Goal: Obtain resource: Download file/media

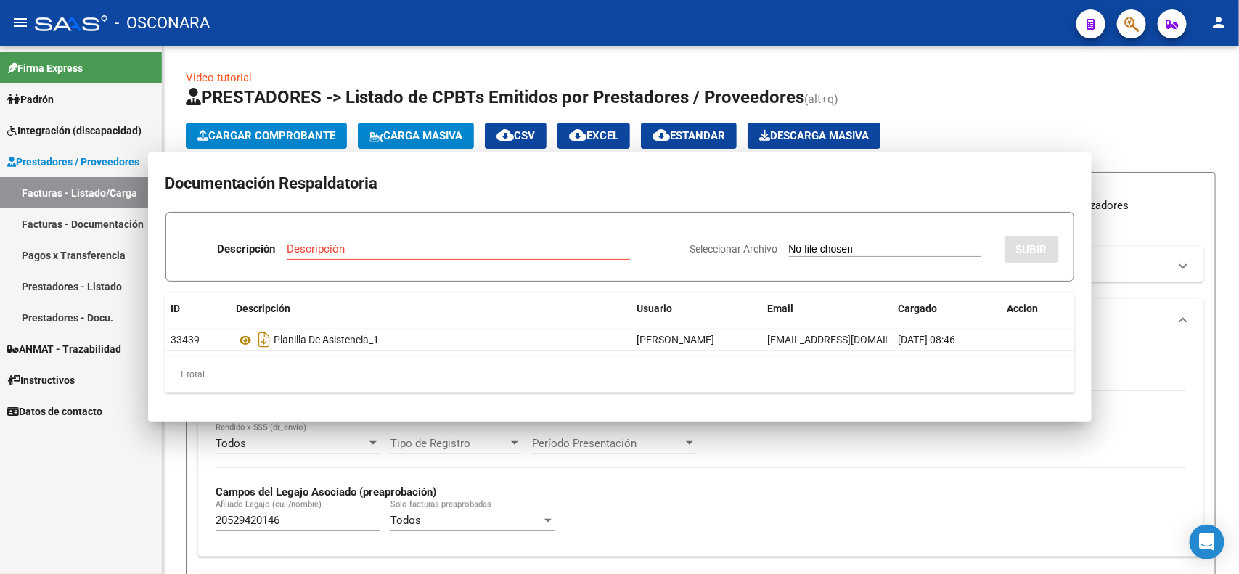
scroll to position [454, 0]
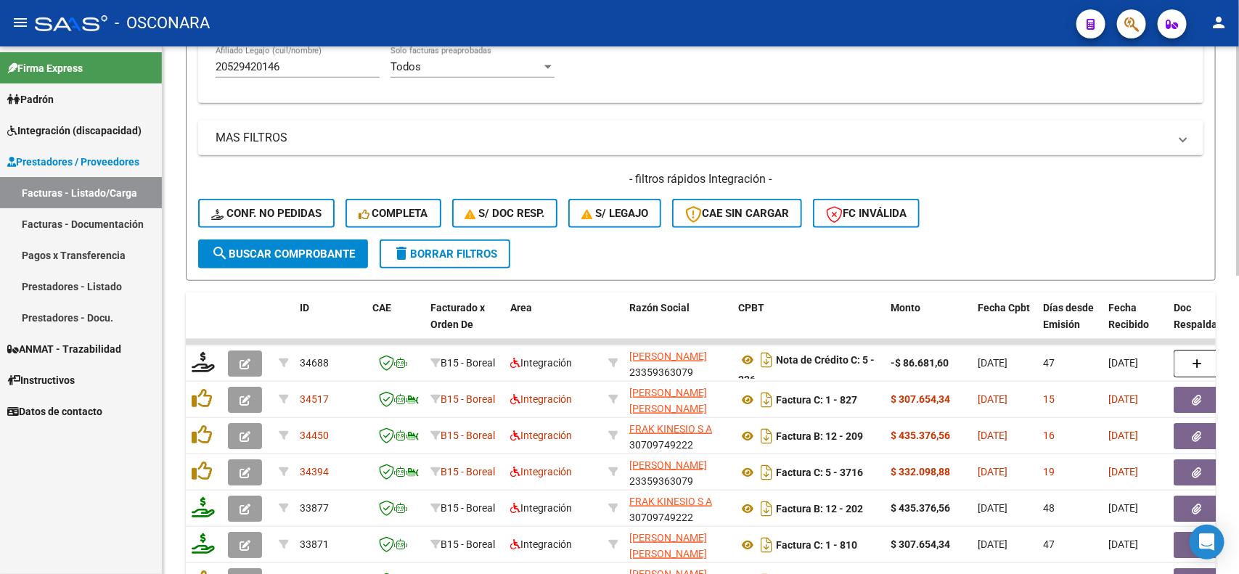
click at [266, 60] on input "20529420146" at bounding box center [298, 66] width 164 height 13
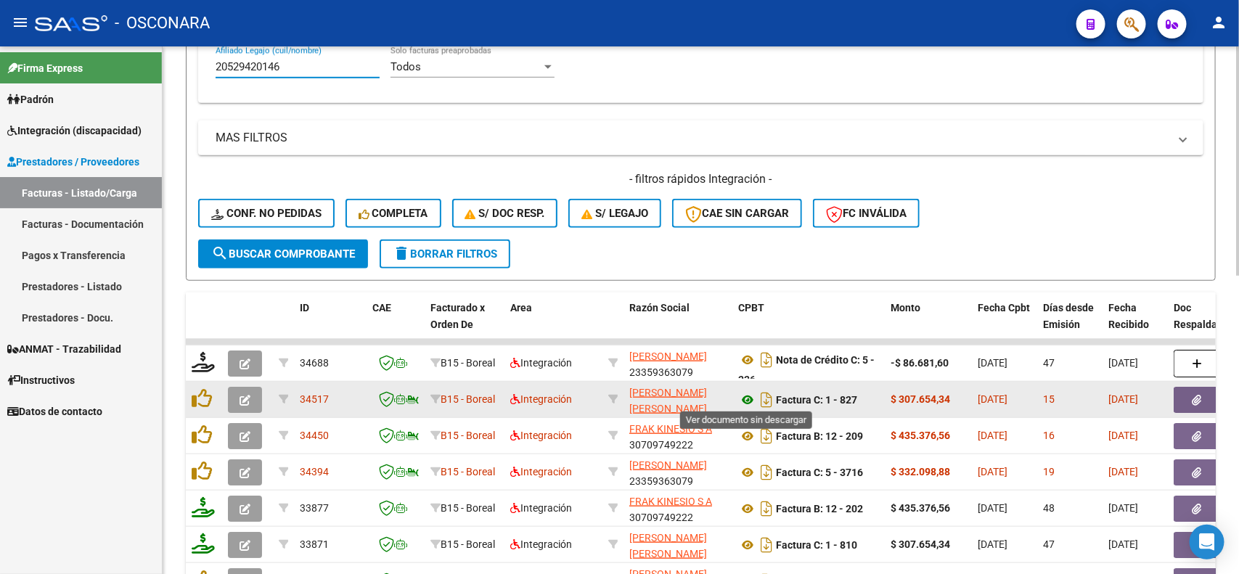
click at [739, 394] on icon at bounding box center [747, 399] width 19 height 17
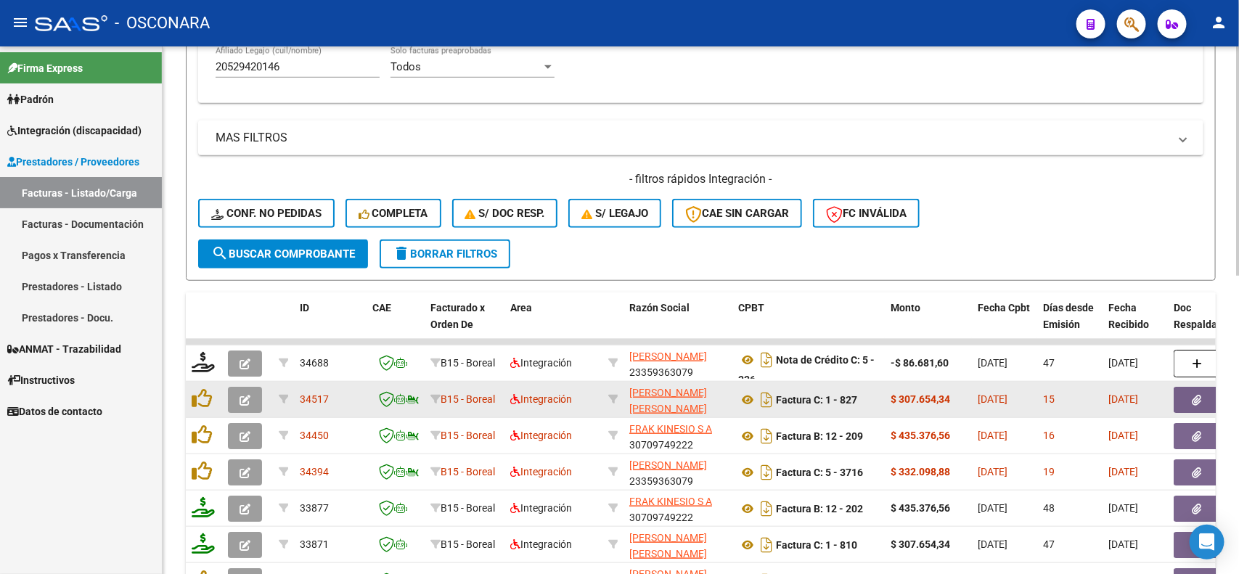
click at [1198, 395] on icon "button" at bounding box center [1197, 400] width 9 height 11
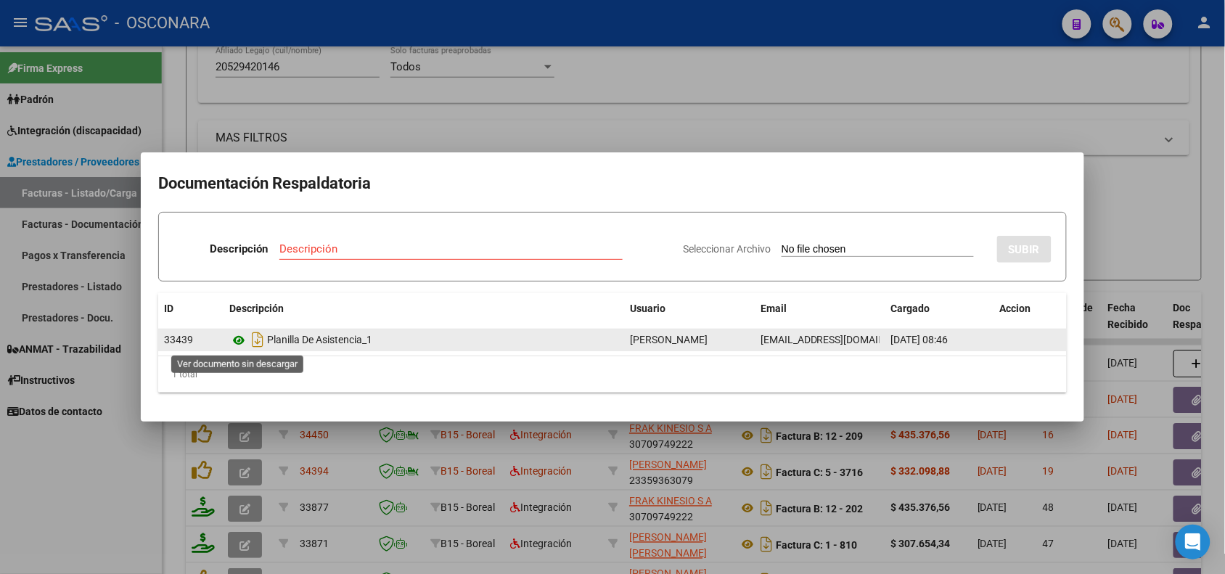
click at [238, 343] on icon at bounding box center [238, 340] width 19 height 17
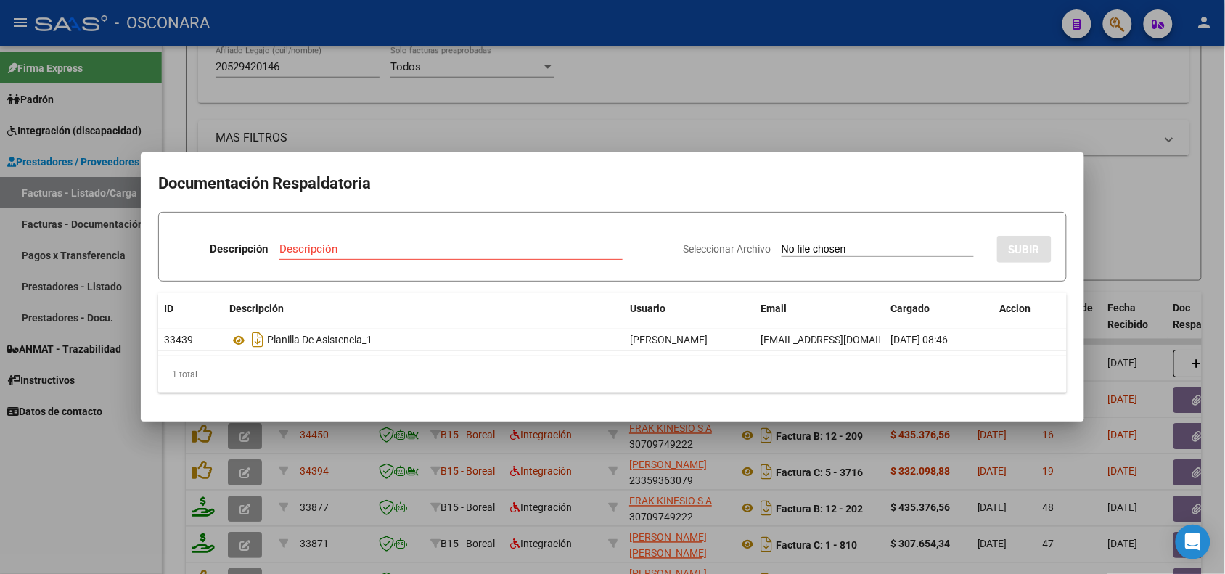
click at [447, 127] on div at bounding box center [612, 287] width 1225 height 574
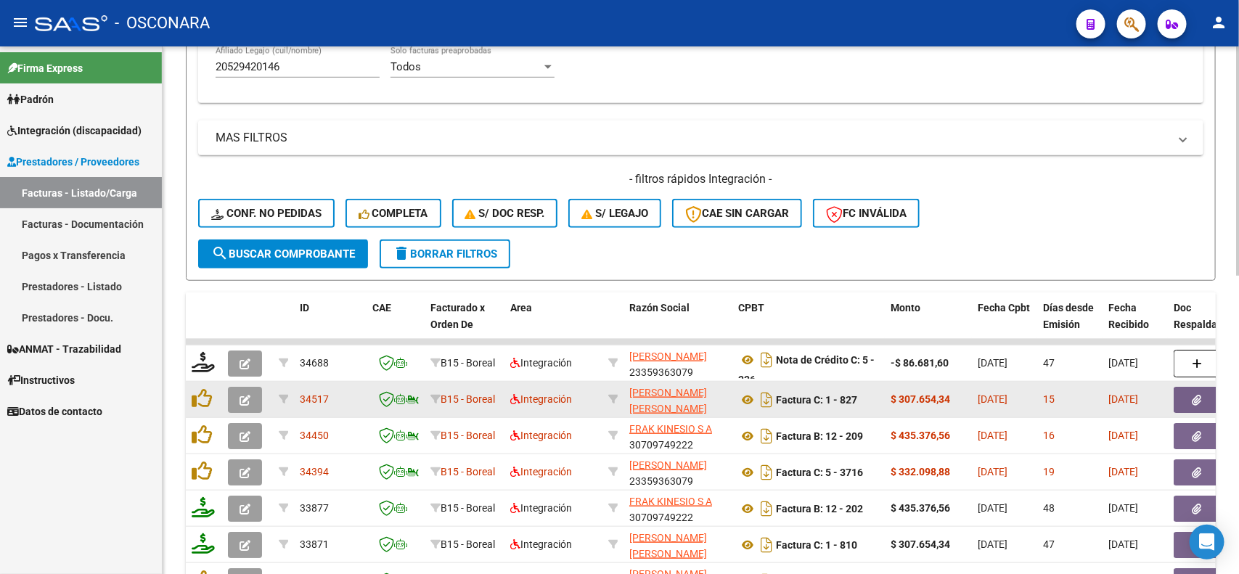
click at [1198, 404] on button "button" at bounding box center [1197, 400] width 46 height 26
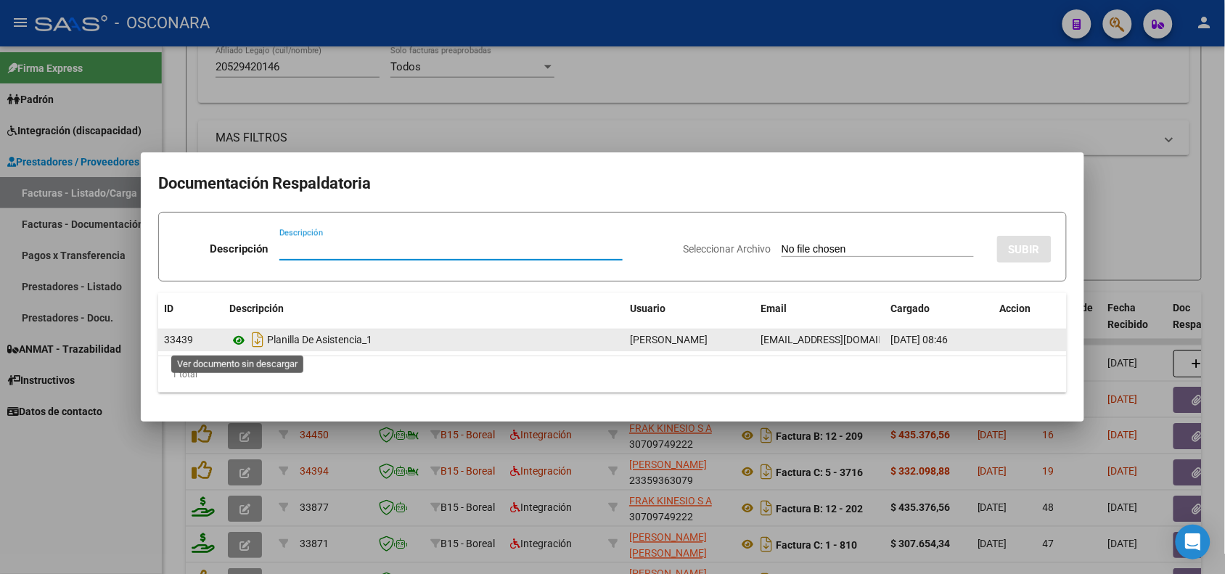
click at [232, 339] on icon at bounding box center [238, 340] width 19 height 17
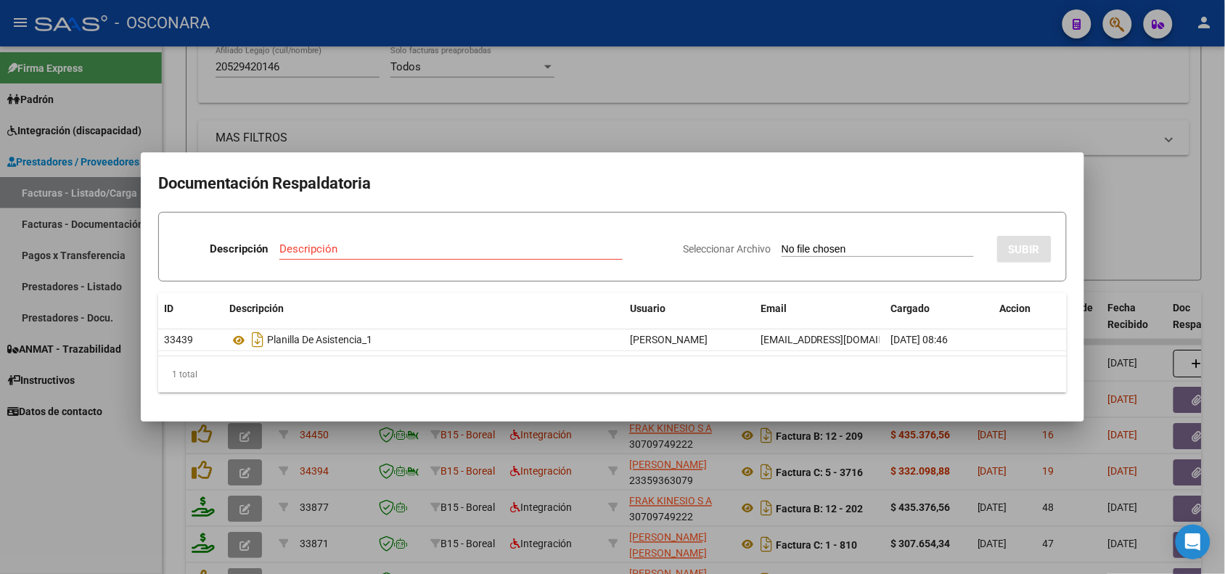
click at [537, 477] on div at bounding box center [612, 287] width 1225 height 574
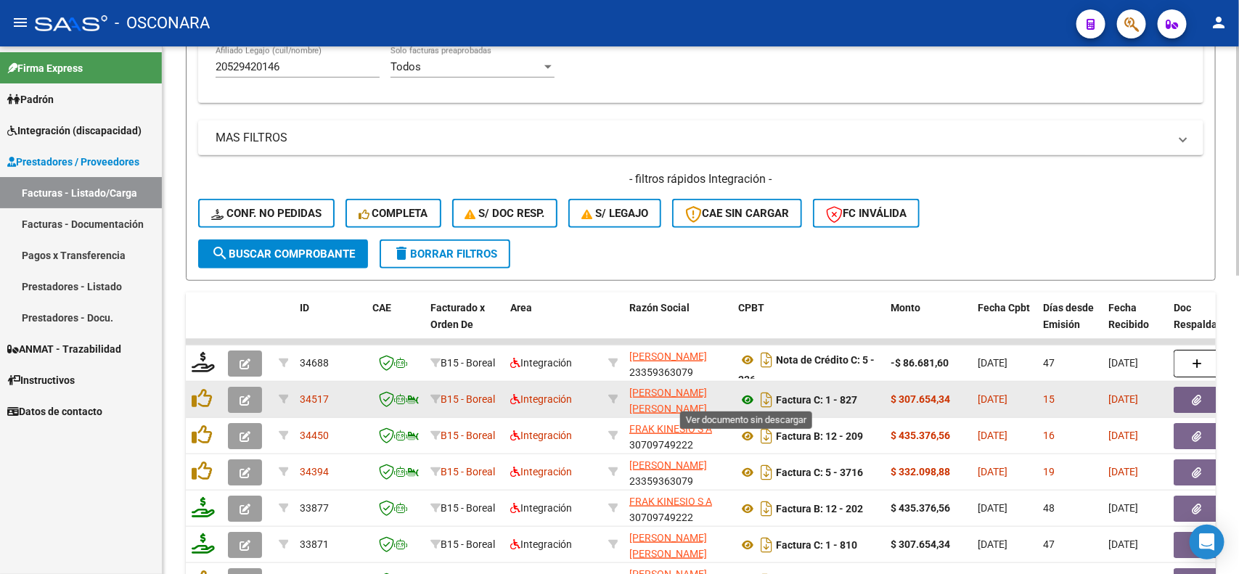
click at [739, 398] on icon at bounding box center [747, 399] width 19 height 17
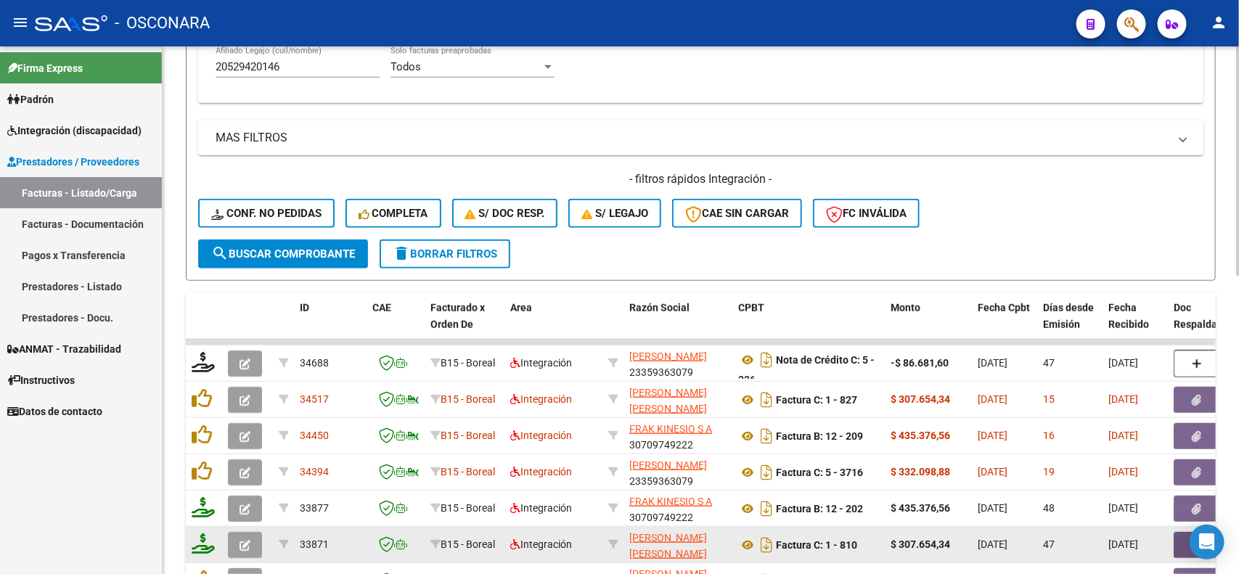
click at [1174, 546] on button "button" at bounding box center [1197, 545] width 46 height 26
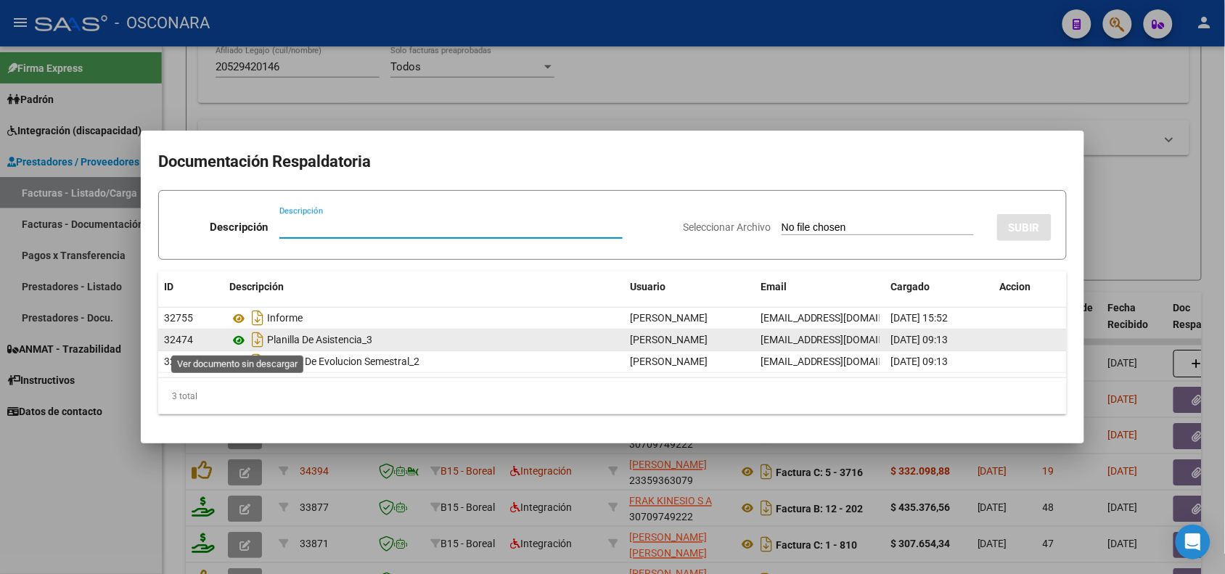
click at [244, 338] on icon at bounding box center [238, 340] width 19 height 17
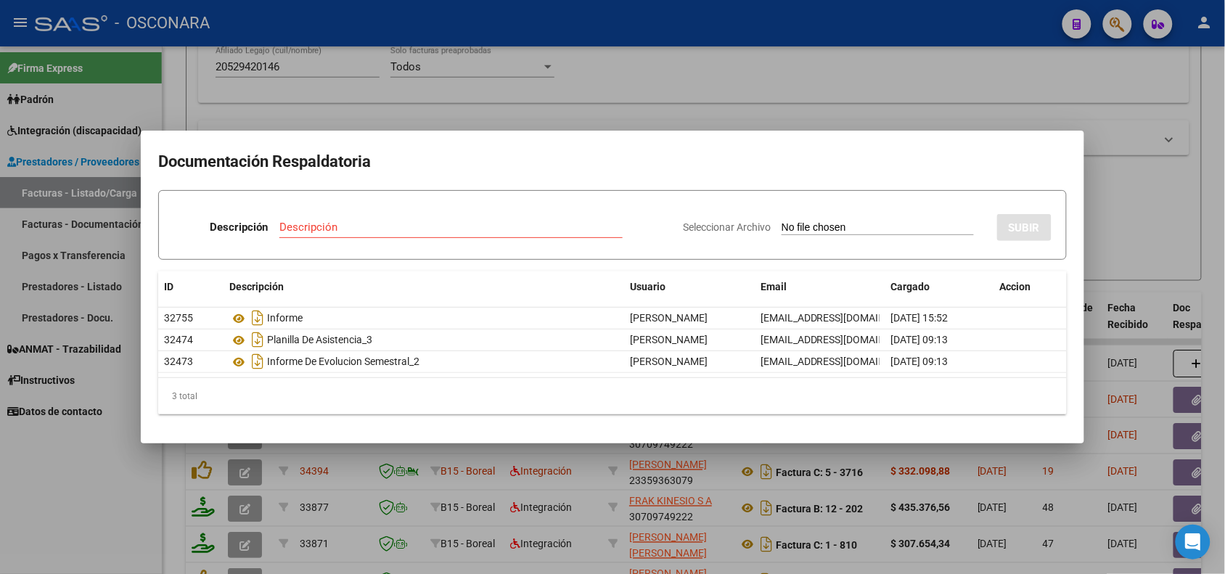
click at [339, 469] on div at bounding box center [612, 287] width 1225 height 574
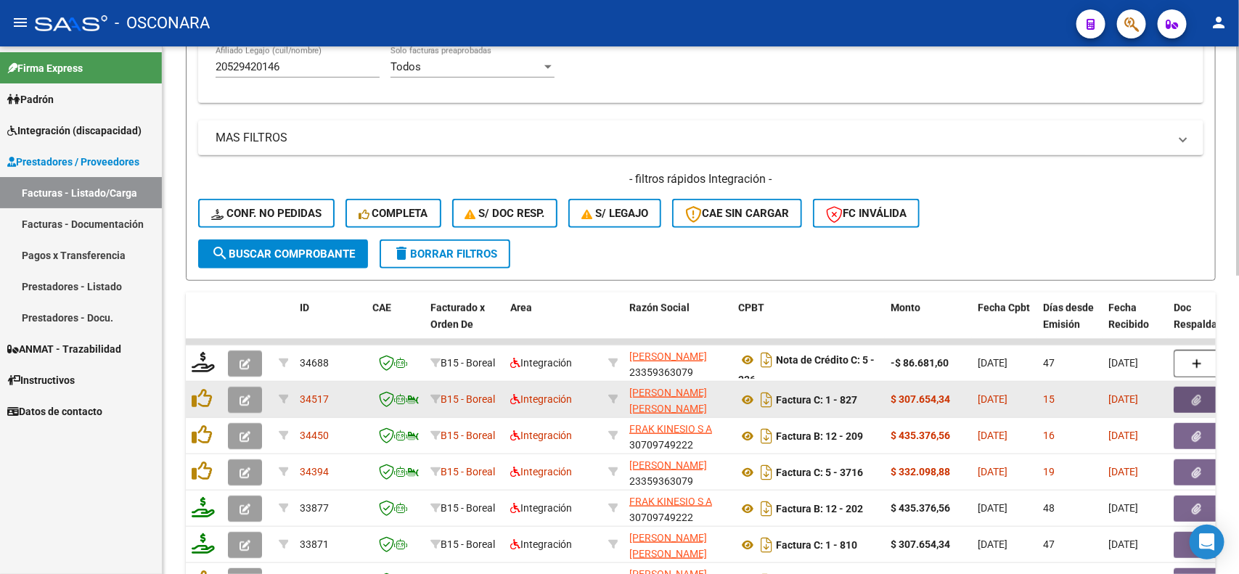
click at [1198, 407] on button "button" at bounding box center [1197, 400] width 46 height 26
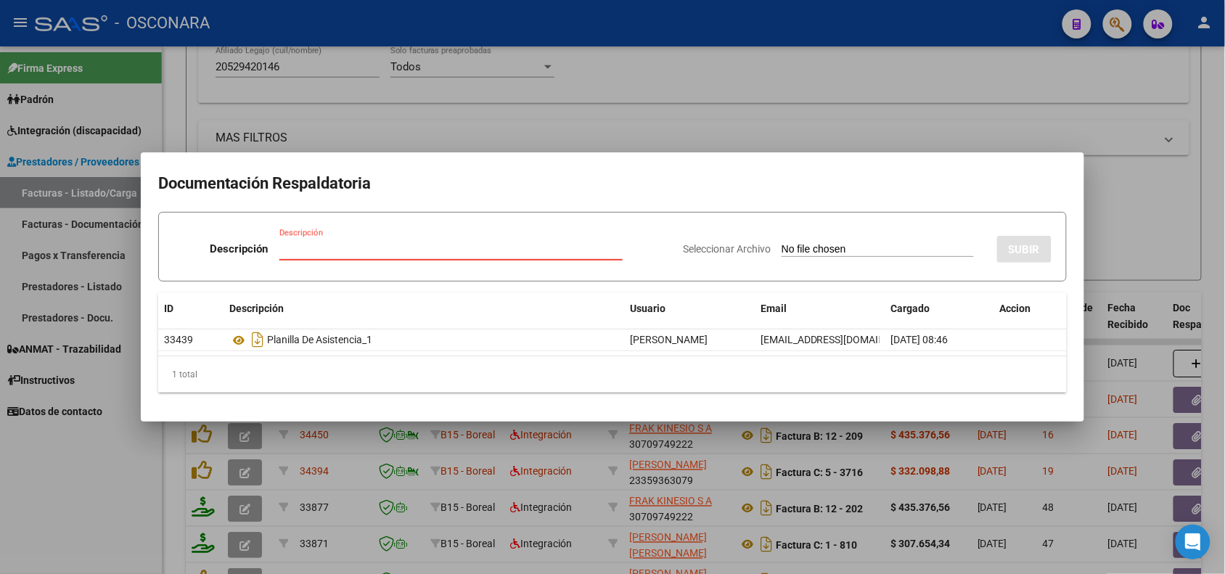
click at [1142, 277] on div at bounding box center [612, 287] width 1225 height 574
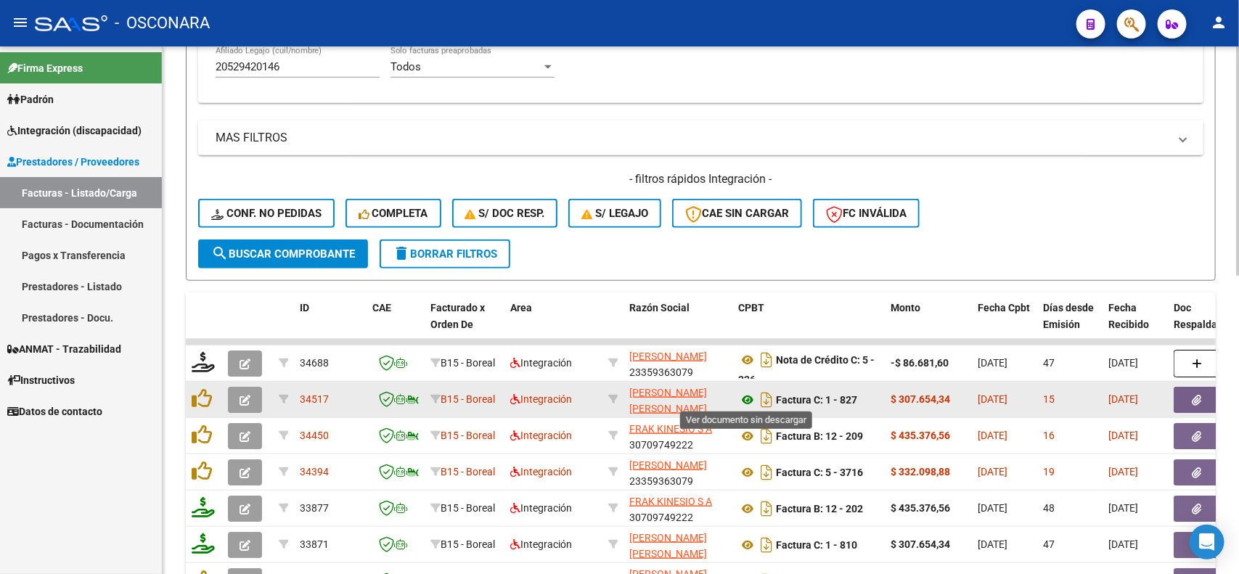
click at [741, 397] on icon at bounding box center [747, 399] width 19 height 17
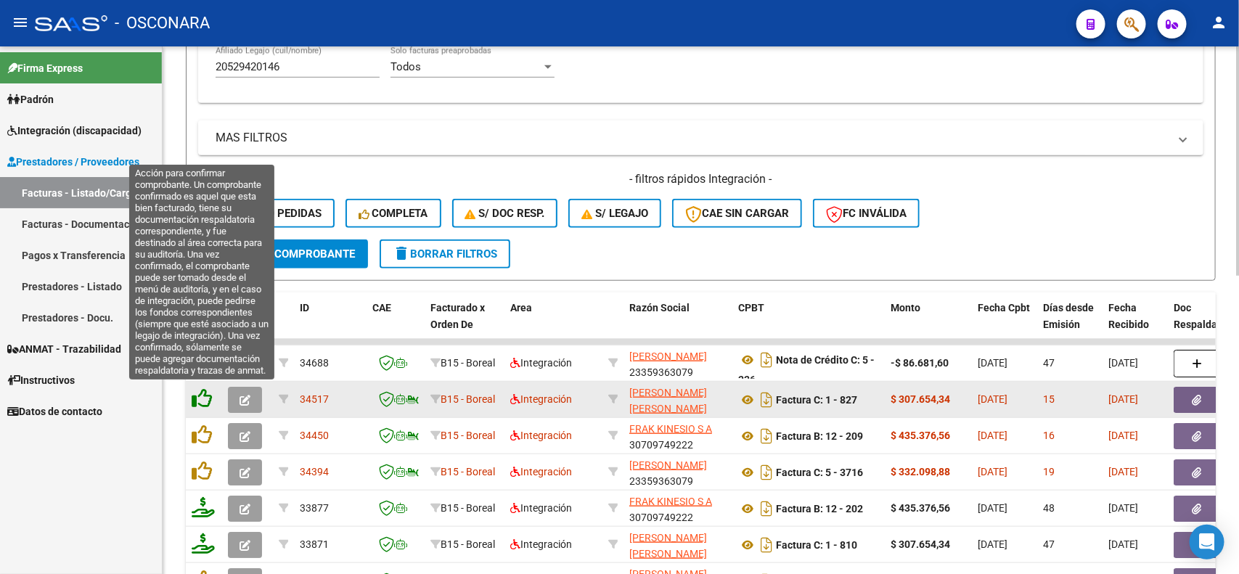
click at [202, 393] on icon at bounding box center [202, 398] width 20 height 20
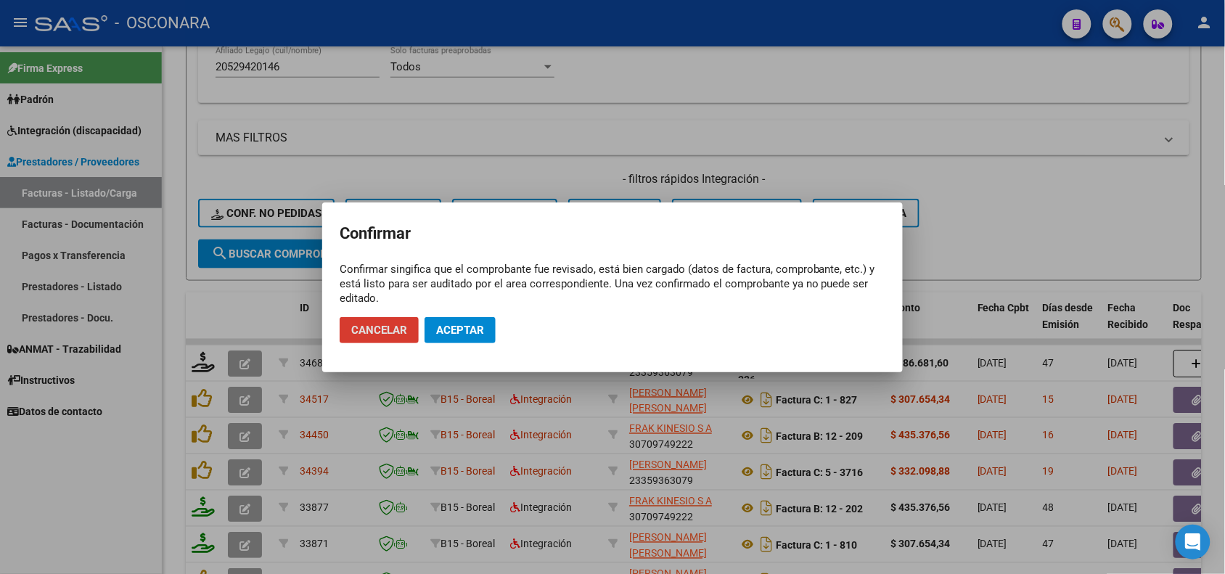
click at [454, 327] on span "Aceptar" at bounding box center [460, 330] width 48 height 13
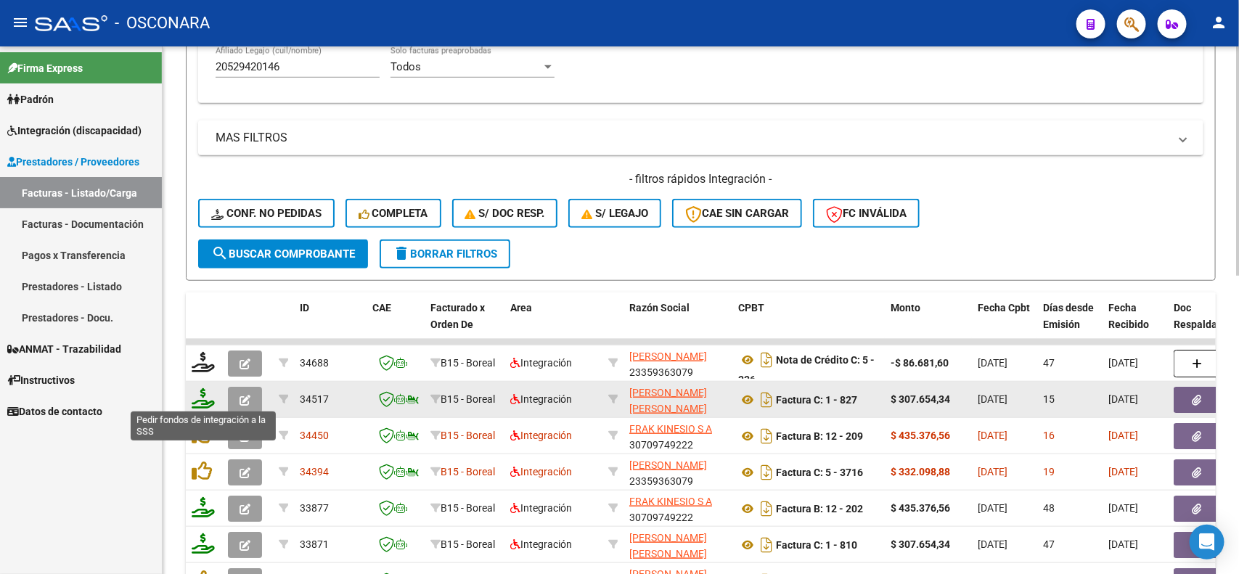
click at [207, 401] on icon at bounding box center [203, 398] width 23 height 20
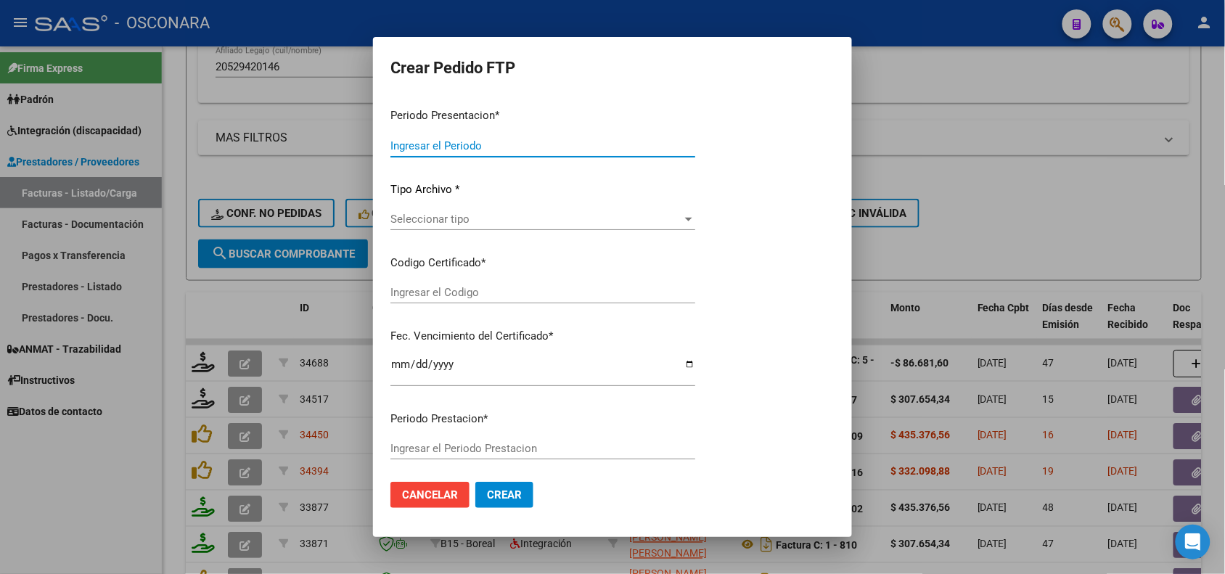
type input "202507"
type input "$ 307.654,34"
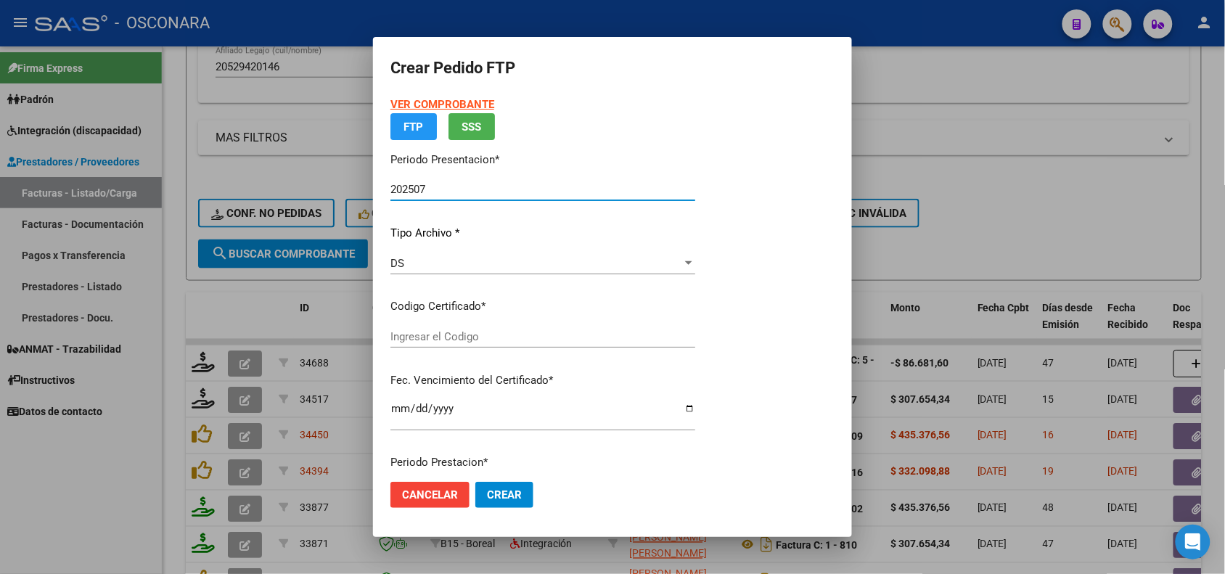
type input "ARG02000529420142021090220260902MZA232"
type input "[DATE]"
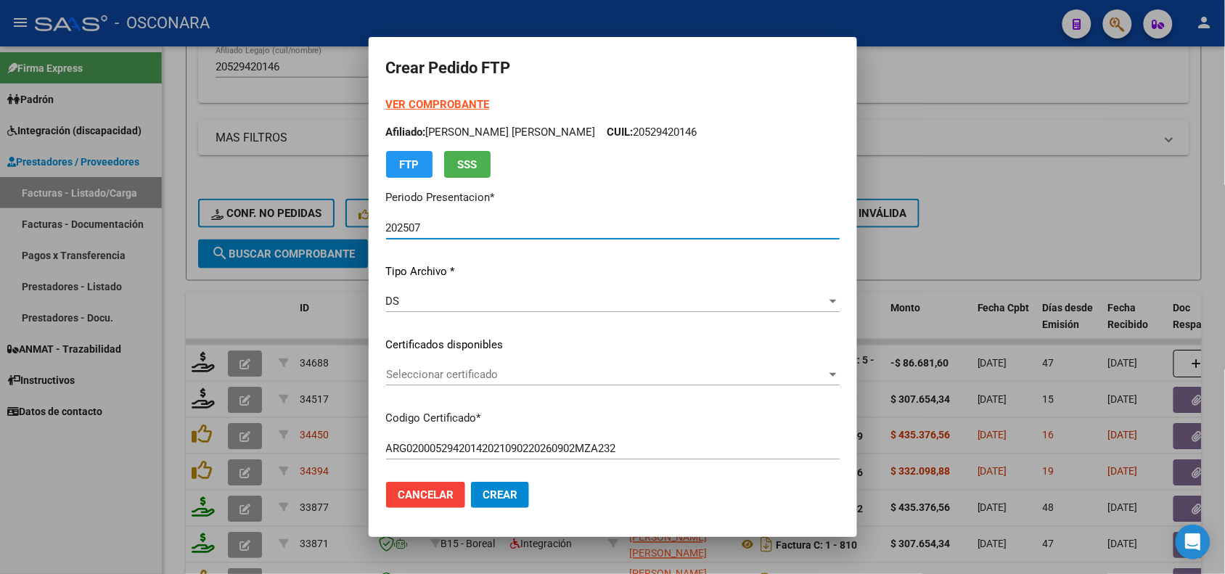
click at [507, 383] on div "Seleccionar certificado Seleccionar certificado" at bounding box center [613, 375] width 454 height 22
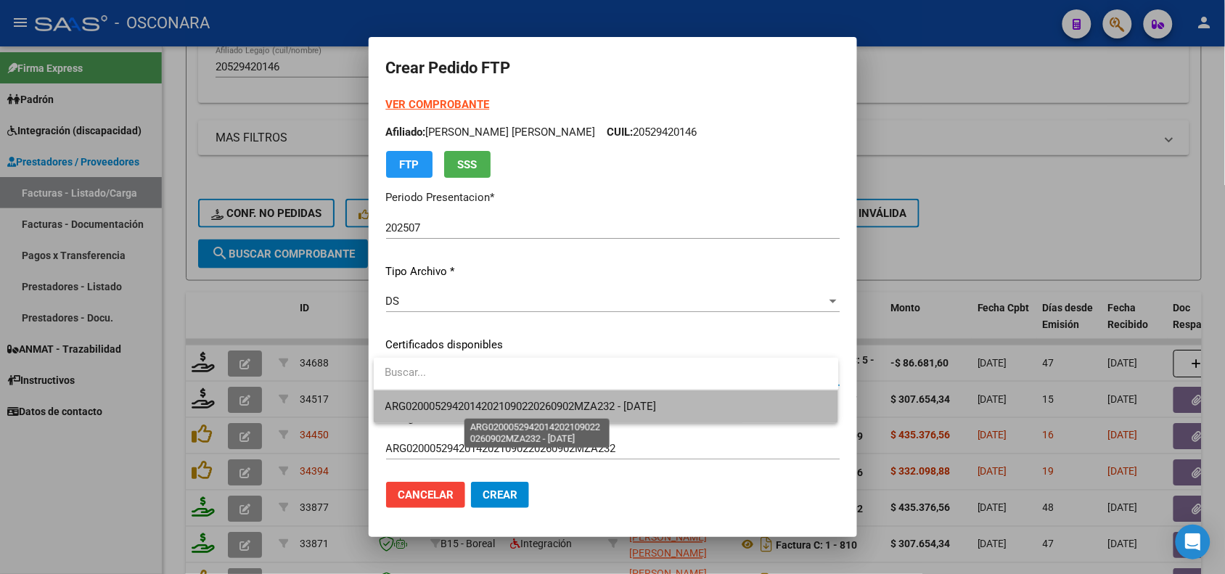
click at [514, 403] on span "ARG02000529420142021090220260902MZA232 - [DATE]" at bounding box center [520, 406] width 271 height 13
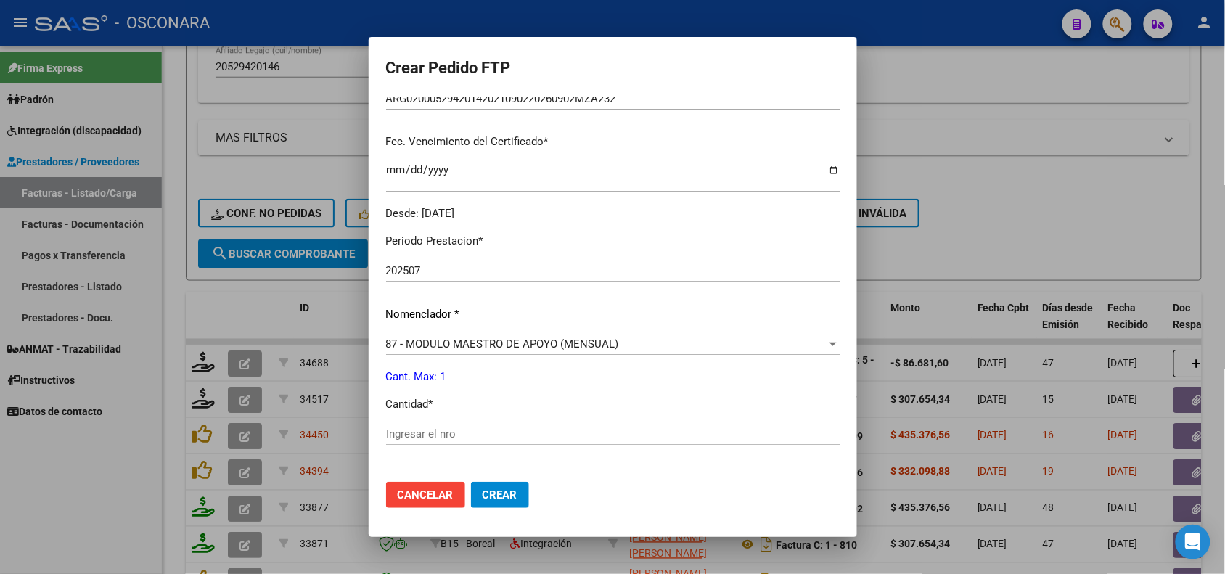
scroll to position [363, 0]
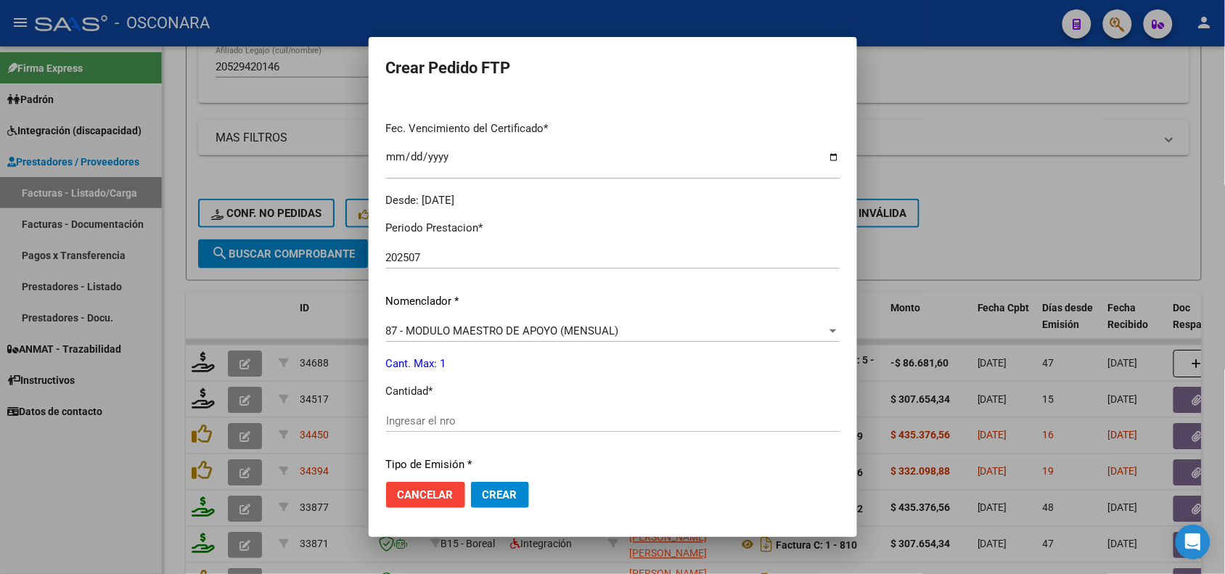
click at [459, 416] on input "Ingresar el nro" at bounding box center [613, 420] width 454 height 13
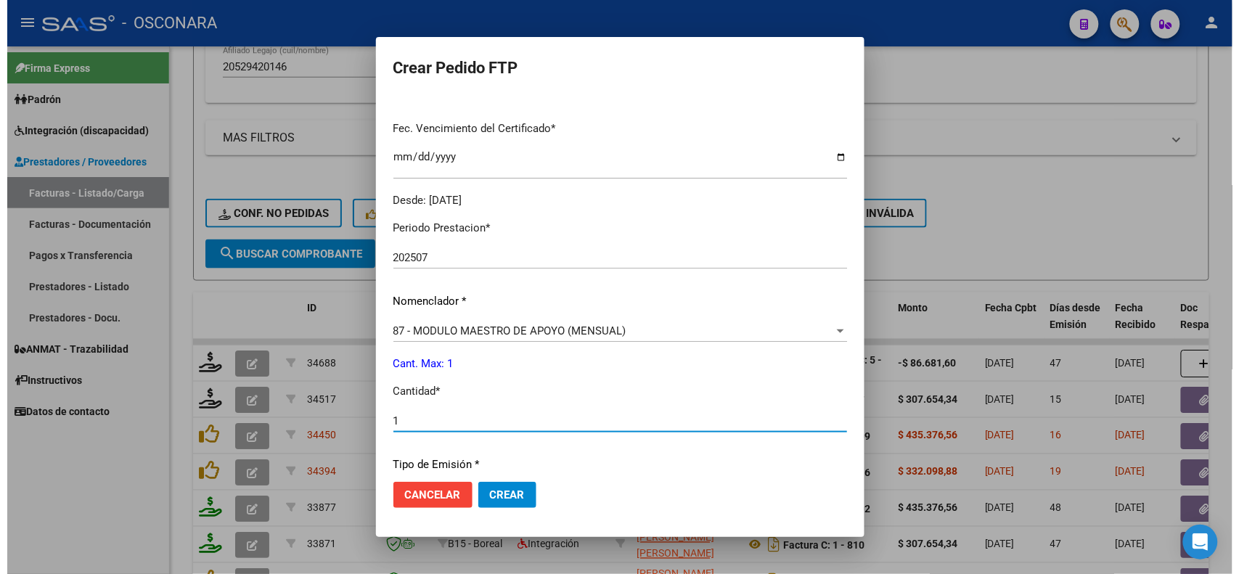
scroll to position [559, 0]
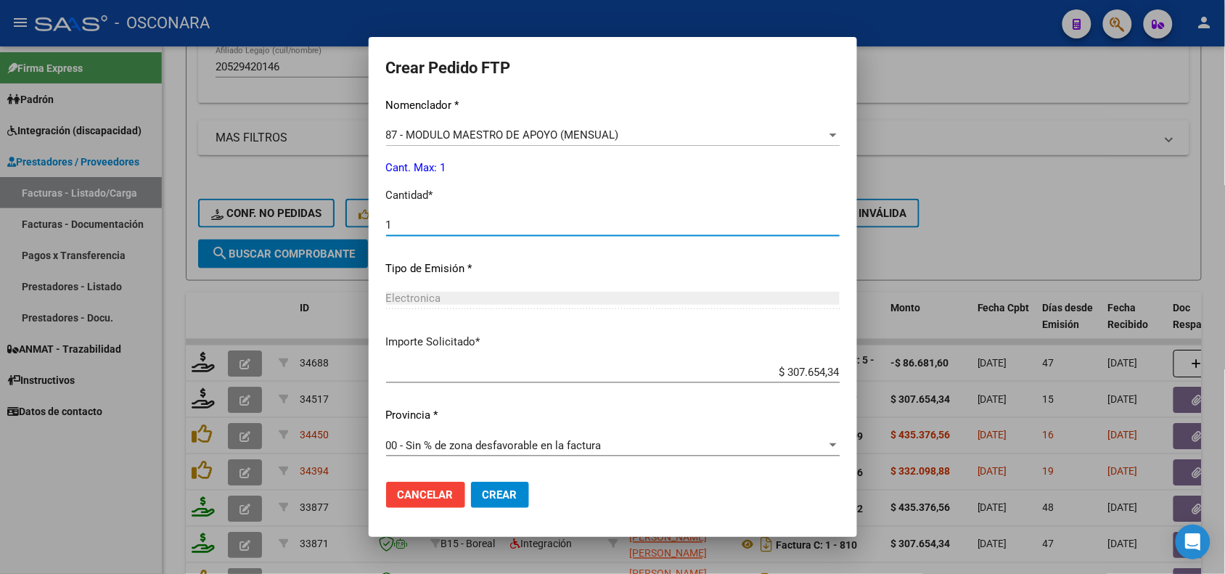
type input "1"
click at [502, 492] on span "Crear" at bounding box center [500, 495] width 35 height 13
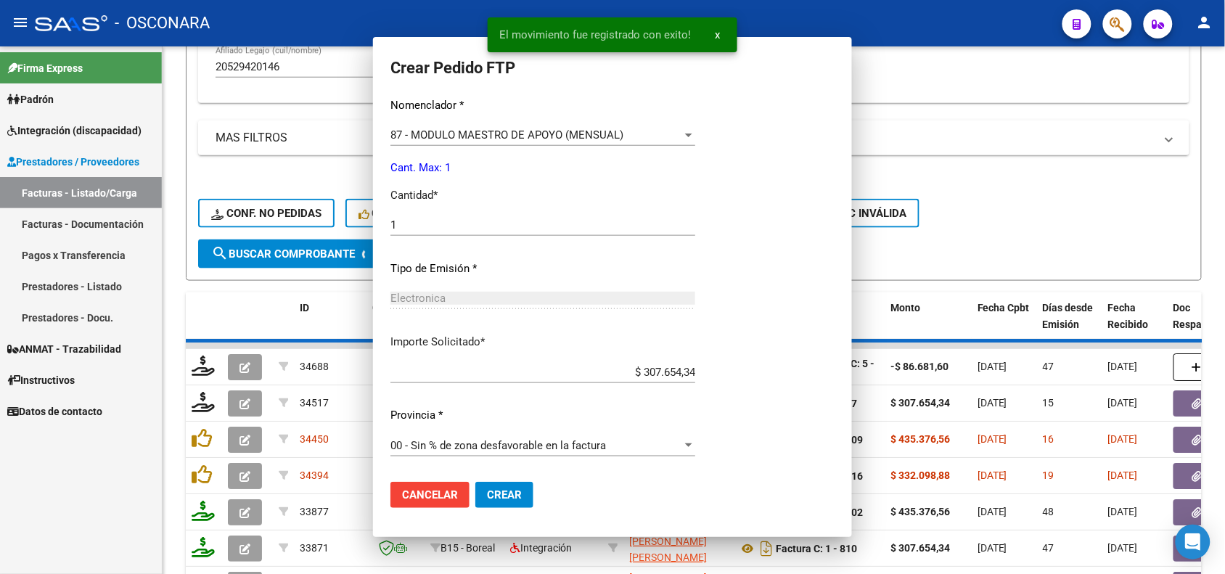
scroll to position [0, 0]
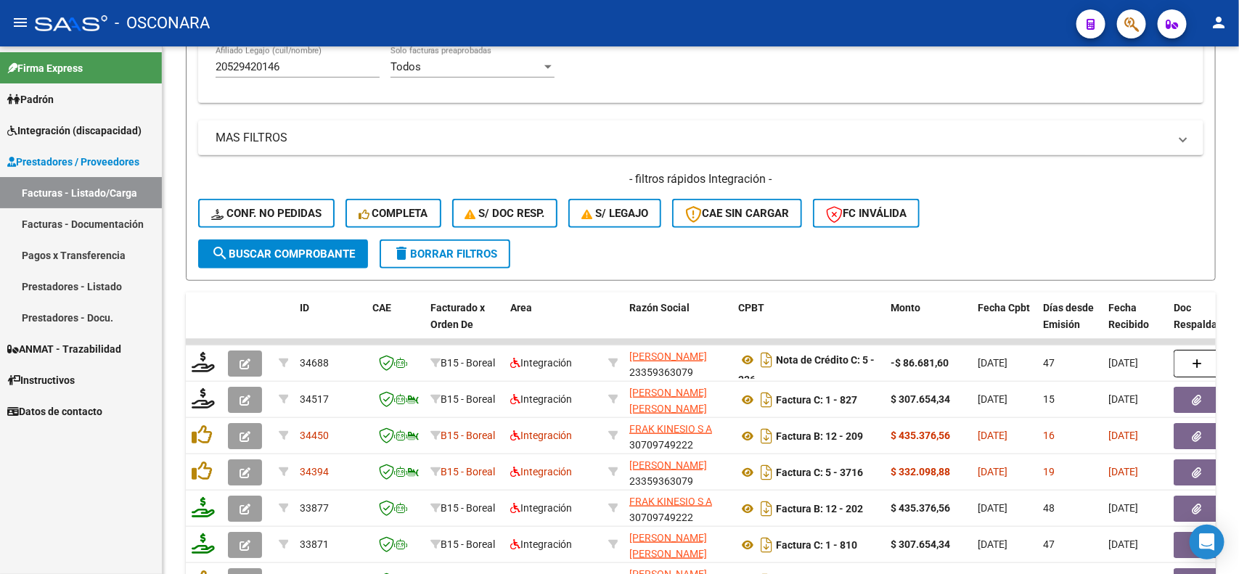
click at [589, 258] on form "Filtros Id Area Area Seleccionar Gerenciador Seleccionar Gerenciador Todos Conf…" at bounding box center [701, -1] width 1030 height 563
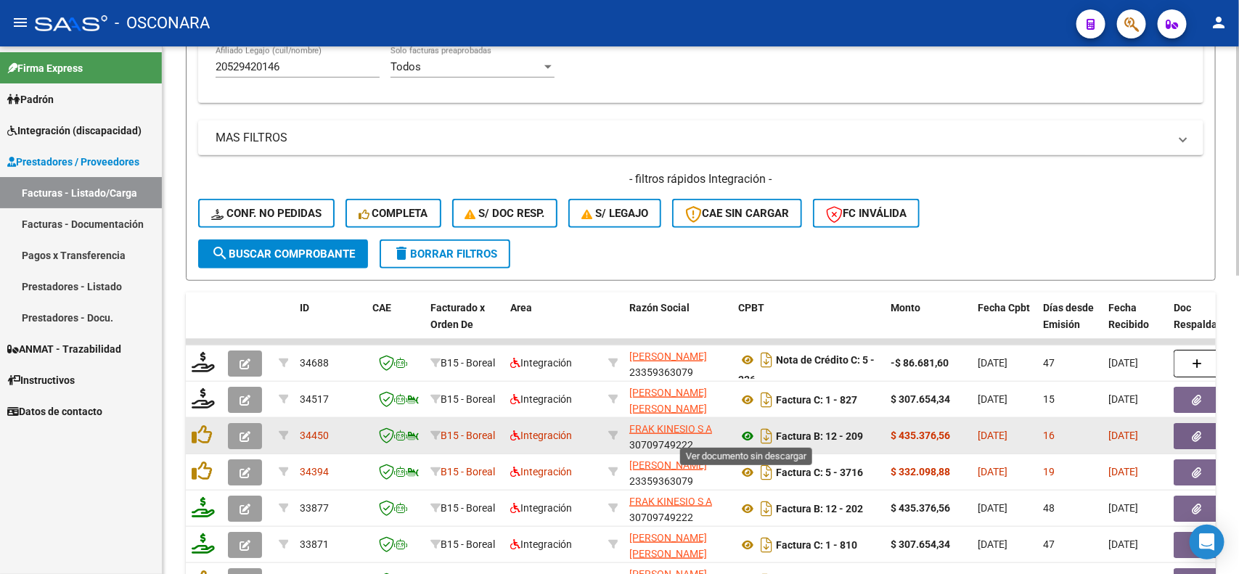
click at [748, 432] on icon at bounding box center [747, 436] width 19 height 17
click at [1183, 423] on button "button" at bounding box center [1197, 436] width 46 height 26
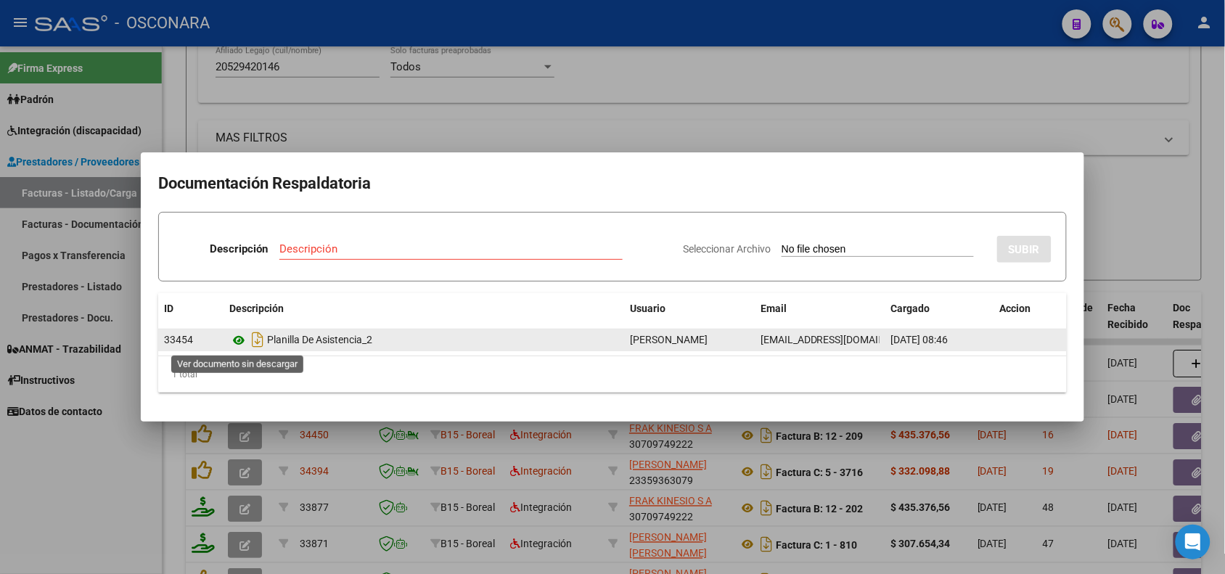
click at [243, 338] on icon at bounding box center [238, 340] width 19 height 17
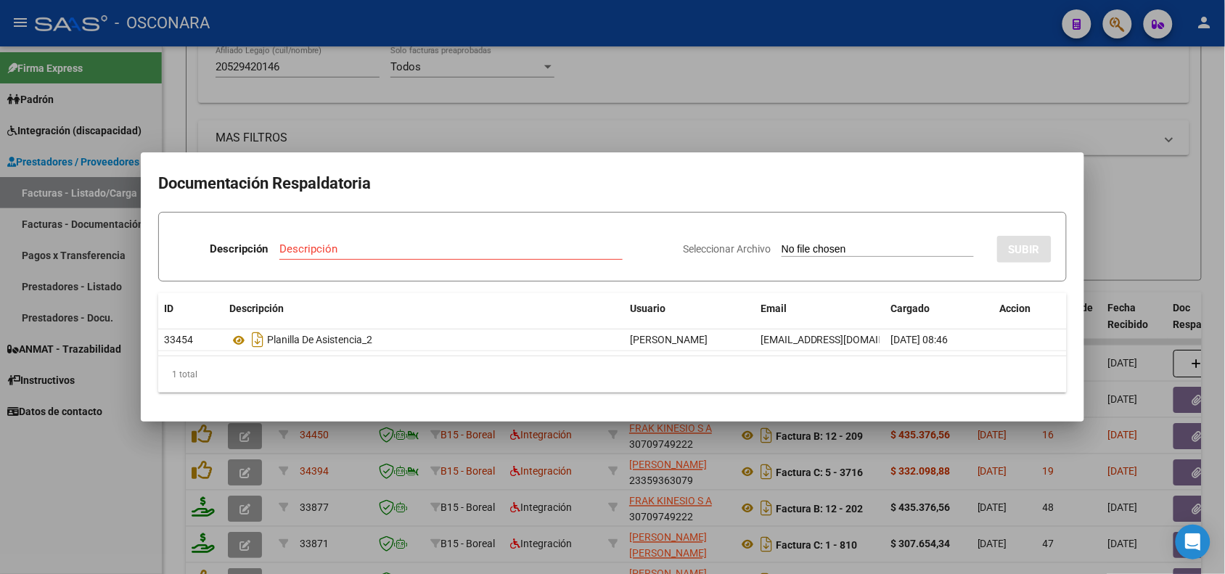
click at [360, 484] on div at bounding box center [612, 287] width 1225 height 574
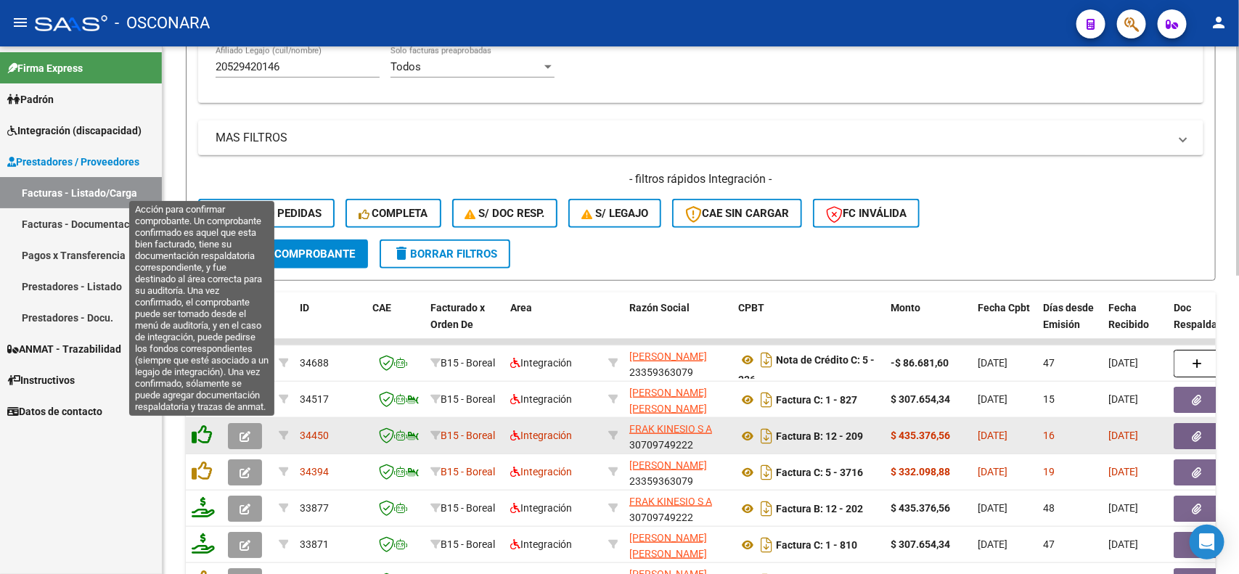
click at [195, 437] on icon at bounding box center [202, 435] width 20 height 20
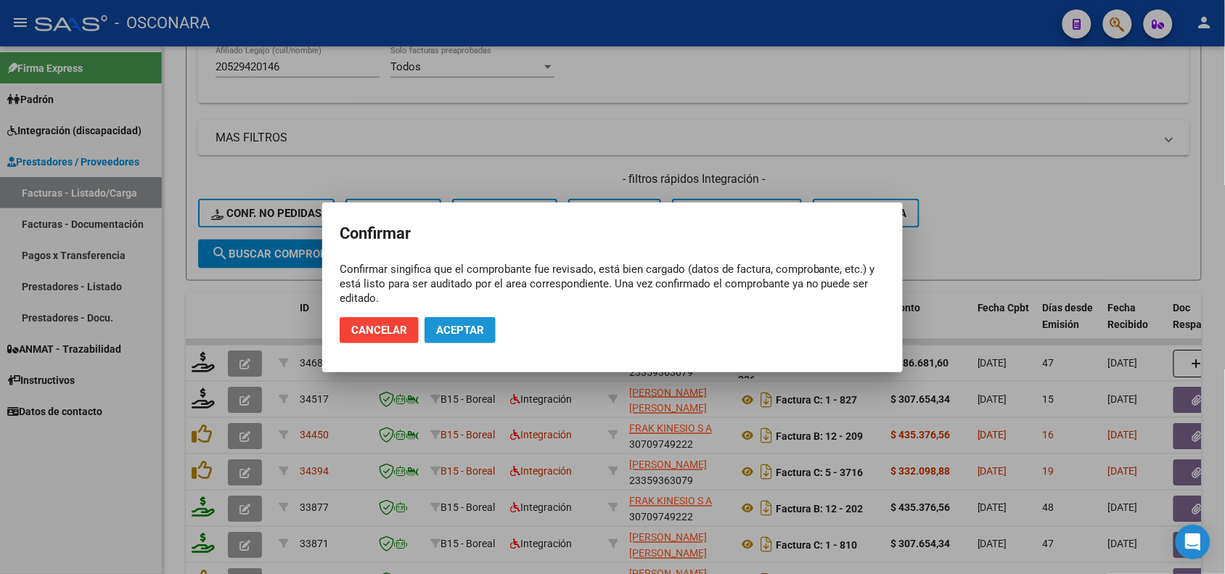
click at [441, 321] on button "Aceptar" at bounding box center [460, 330] width 71 height 26
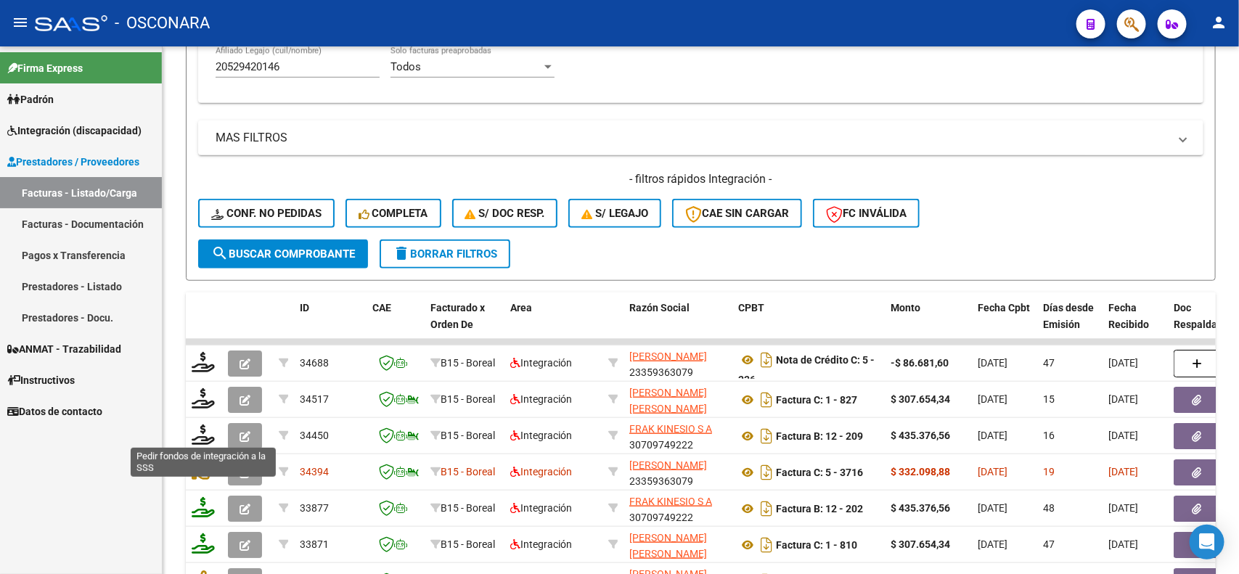
click at [197, 434] on icon at bounding box center [203, 435] width 23 height 20
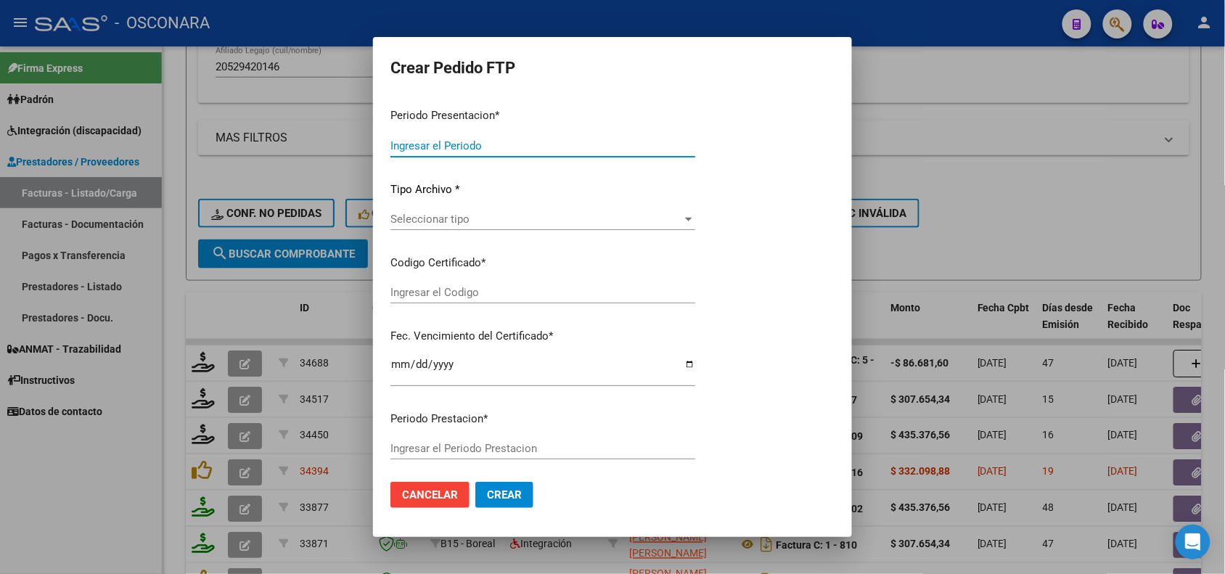
type input "202507"
type input "$ 435.376,56"
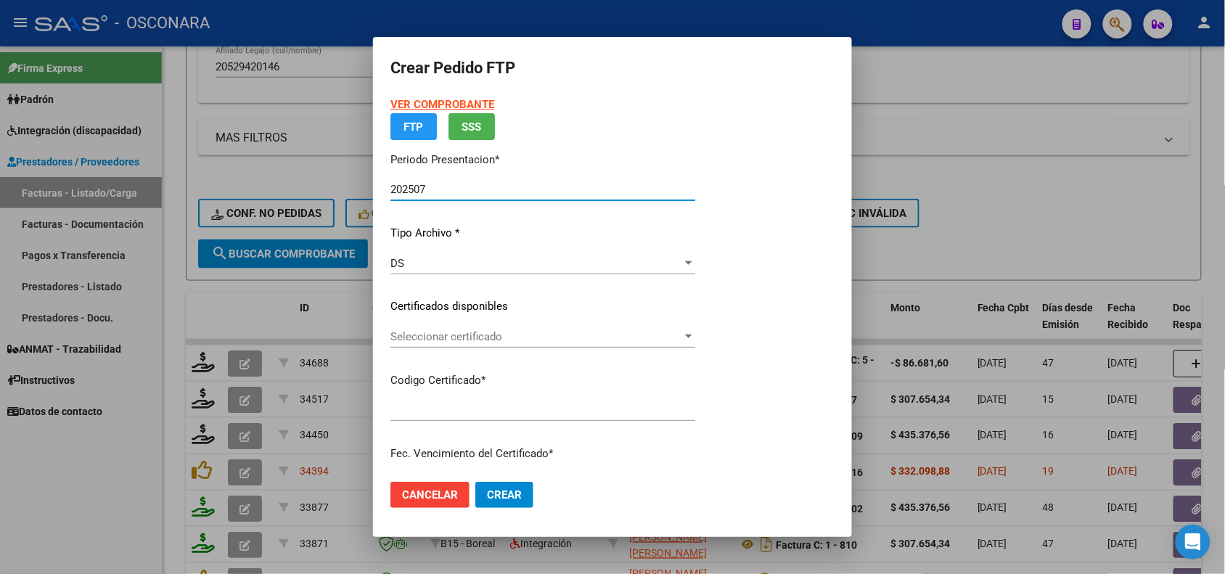
type input "ARG02000529420142021090220260902MZA232"
type input "[DATE]"
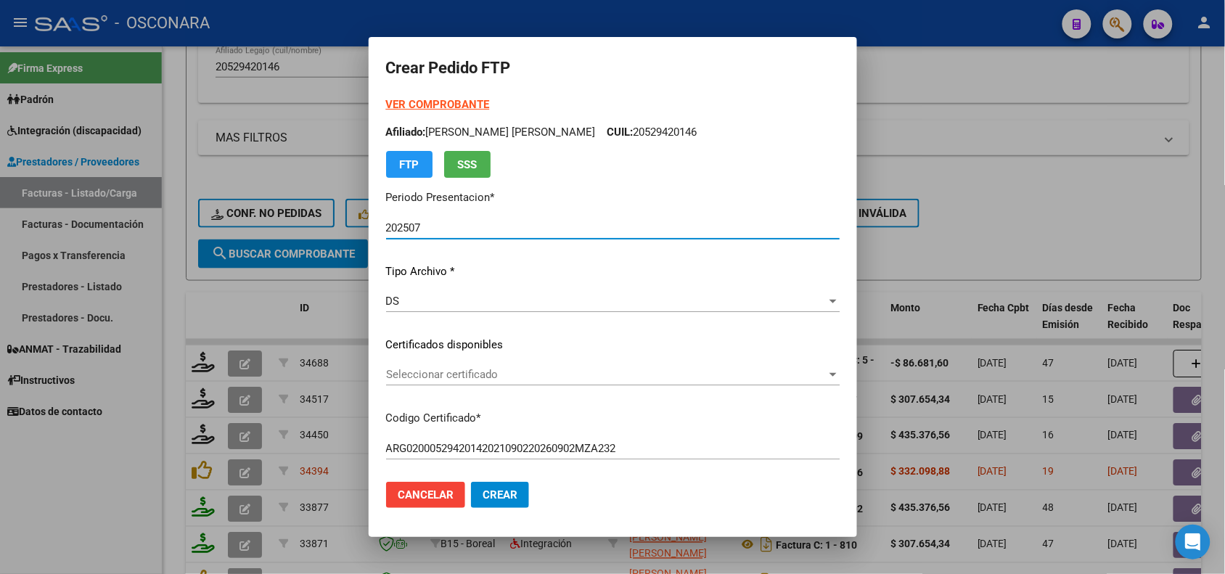
click at [496, 380] on span "Seleccionar certificado" at bounding box center [606, 374] width 441 height 13
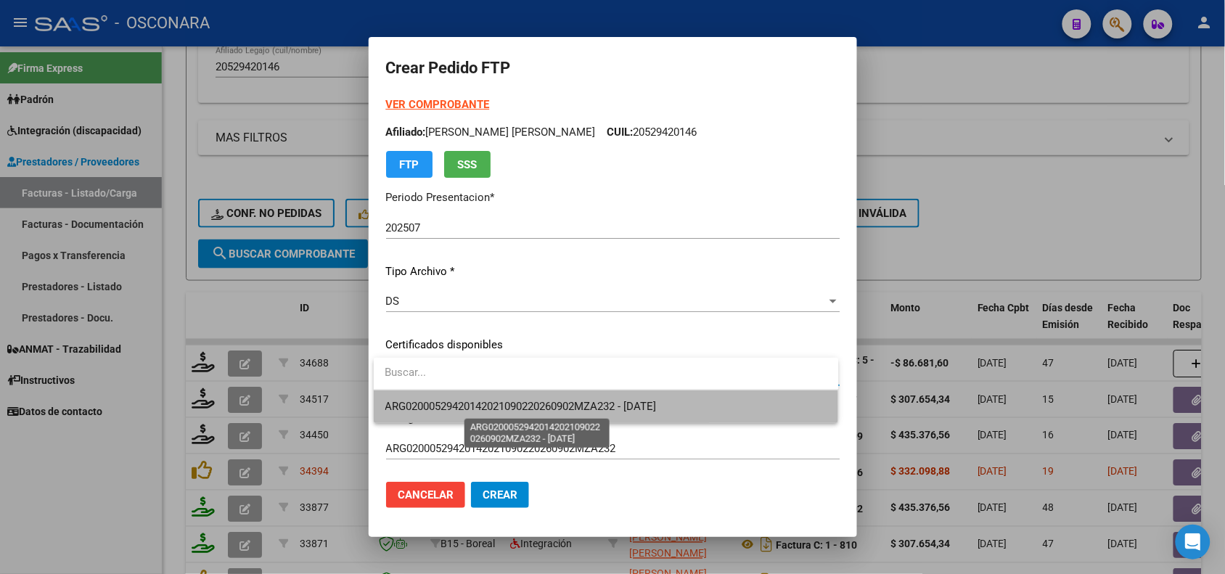
click at [497, 411] on span "ARG02000529420142021090220260902MZA232 - [DATE]" at bounding box center [520, 406] width 271 height 13
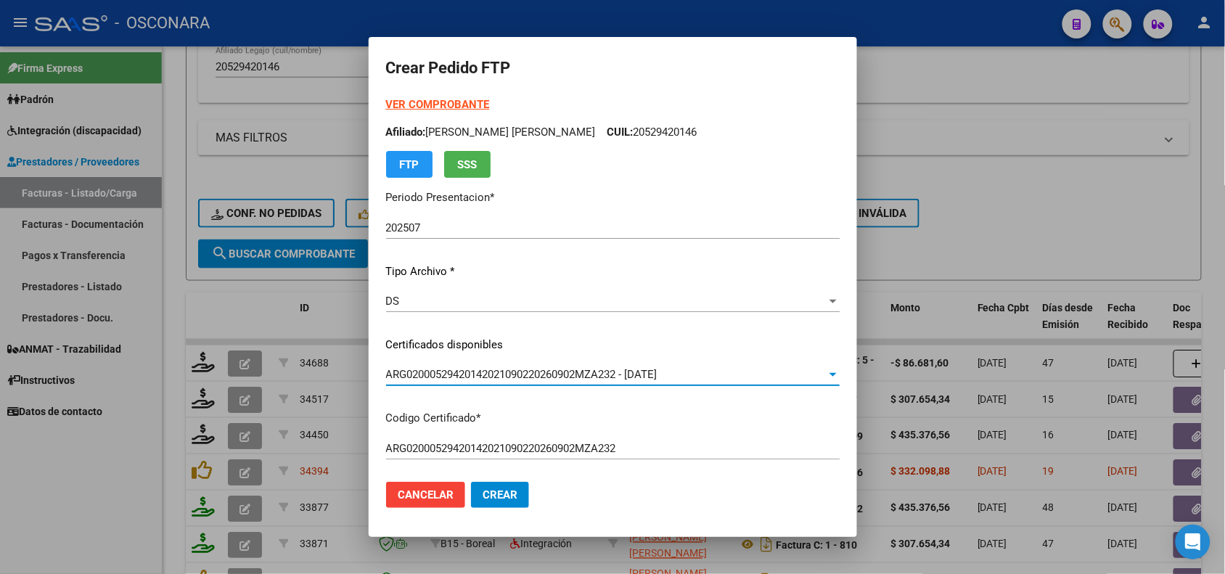
click at [499, 410] on p "Codigo Certificado *" at bounding box center [613, 418] width 454 height 17
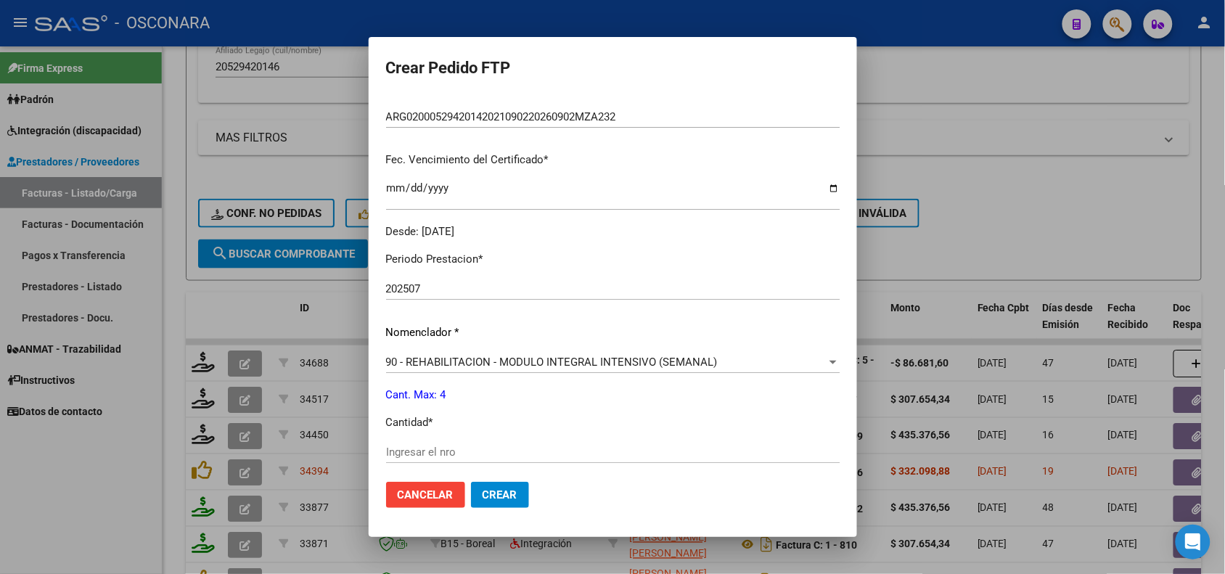
scroll to position [363, 0]
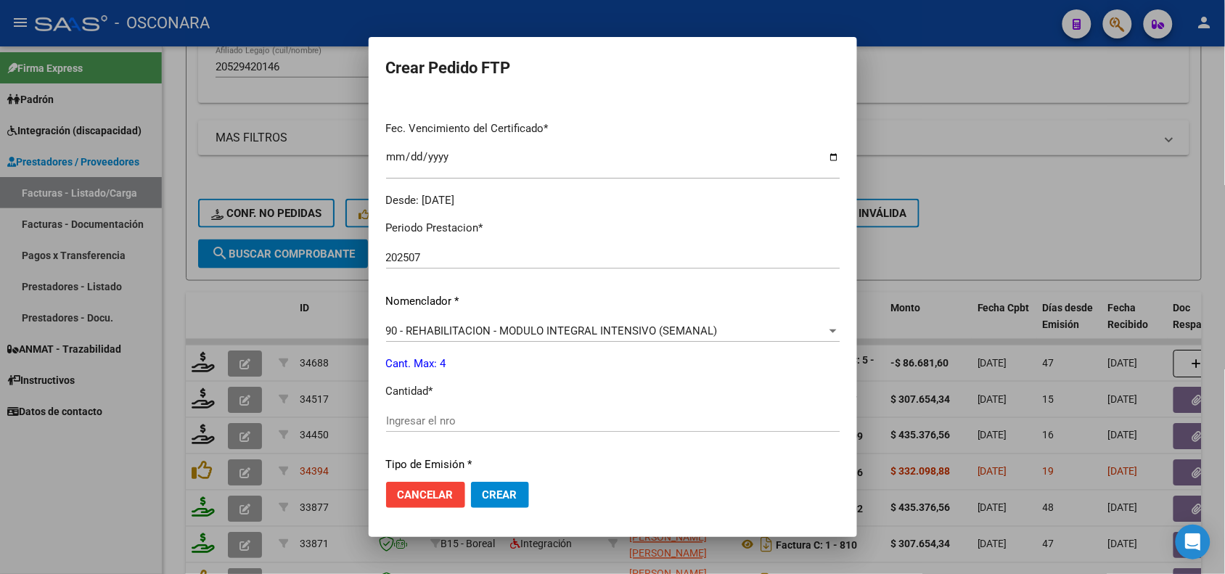
click at [499, 410] on div "Ingresar el nro" at bounding box center [613, 421] width 454 height 22
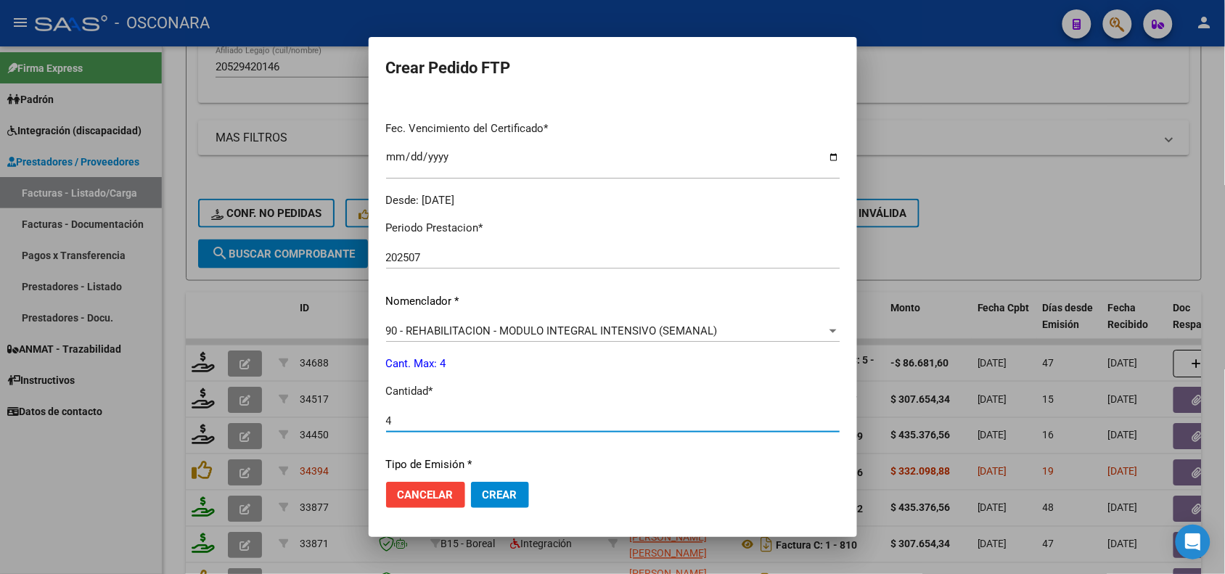
type input "4"
click at [512, 451] on div "Periodo Prestacion * 202507 Ingresar el Periodo Prestacion Nomenclador * 90 - R…" at bounding box center [613, 437] width 454 height 457
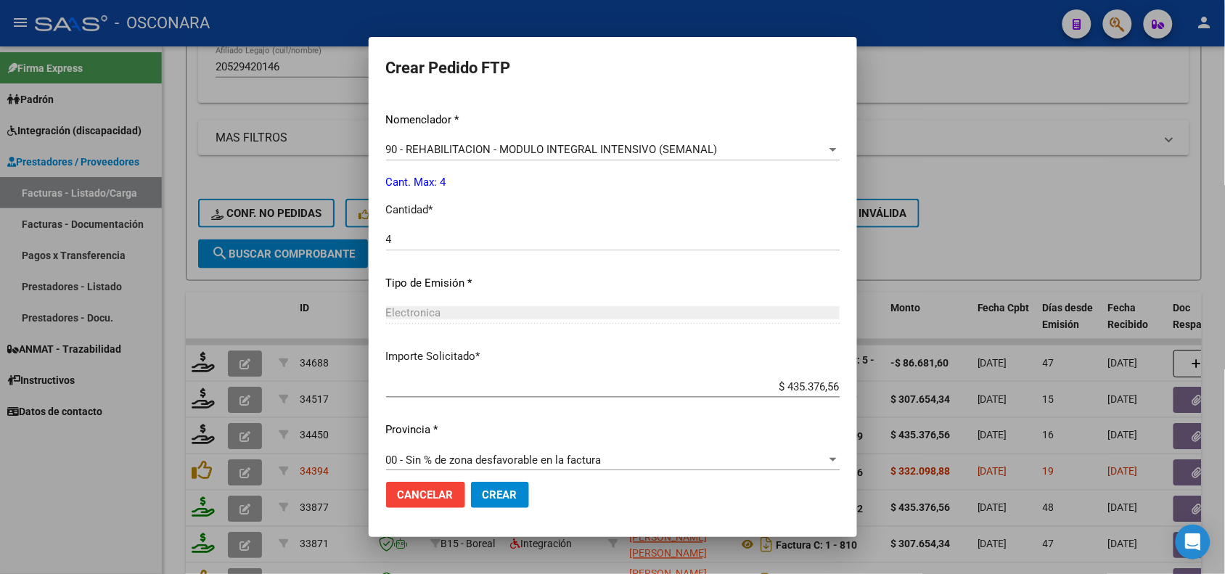
scroll to position [559, 0]
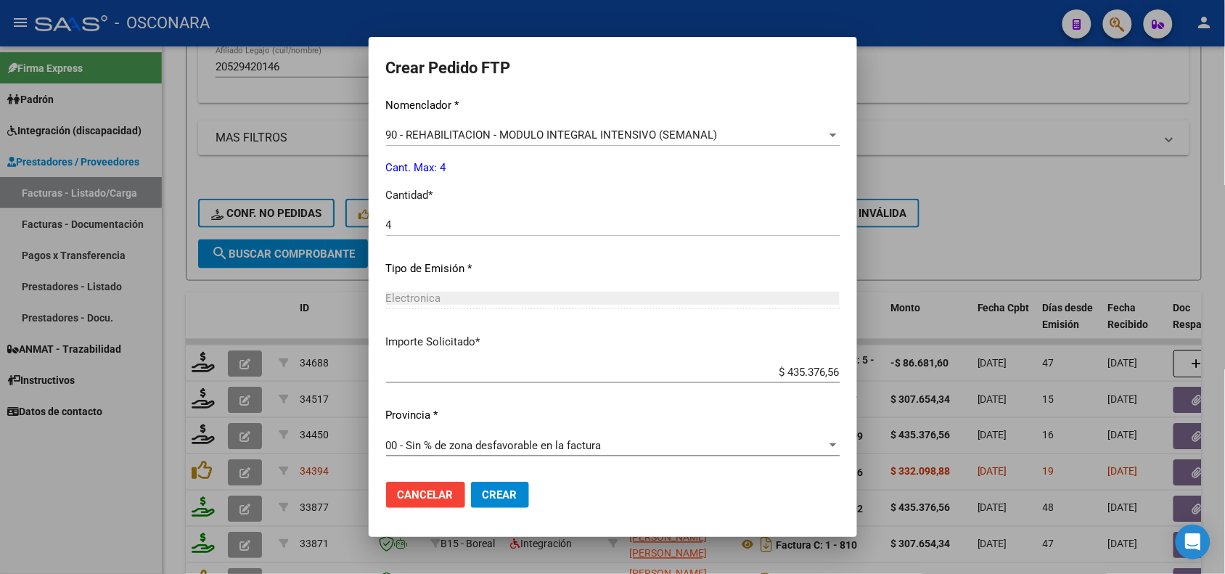
click at [520, 494] on button "Crear" at bounding box center [500, 495] width 58 height 26
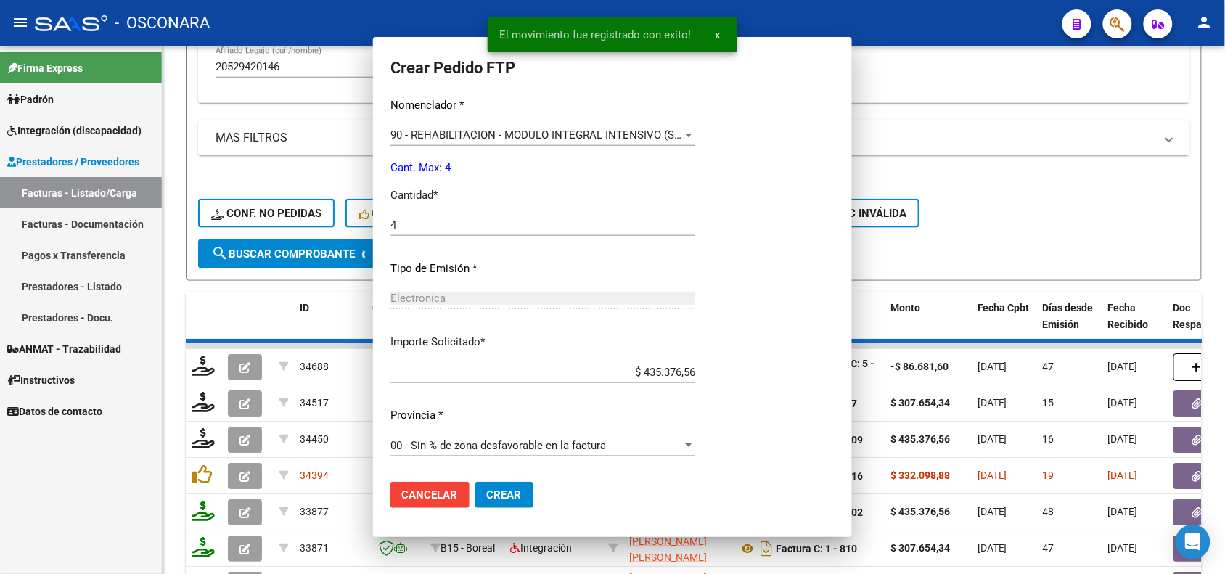
scroll to position [0, 0]
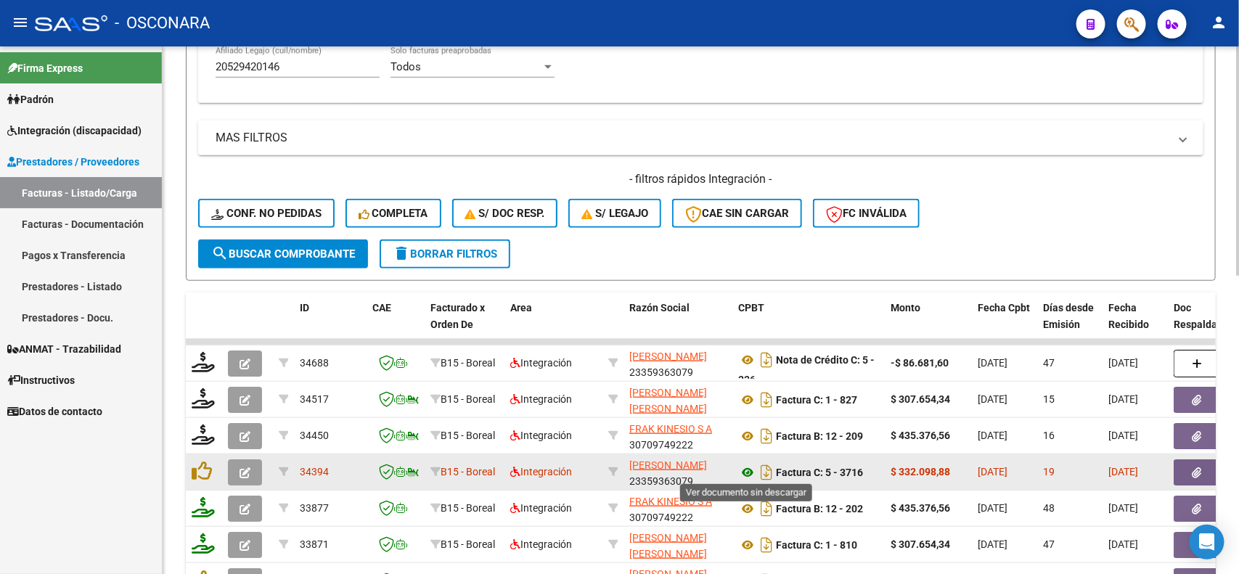
click at [745, 472] on icon at bounding box center [747, 472] width 19 height 17
click at [1182, 470] on button "button" at bounding box center [1197, 472] width 46 height 26
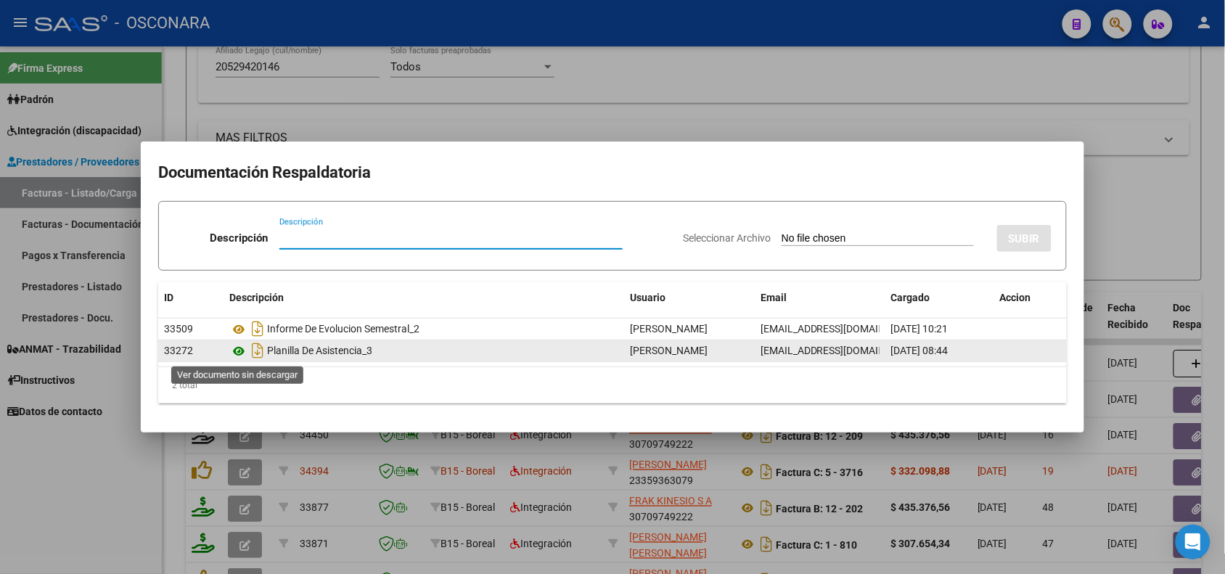
click at [240, 348] on icon at bounding box center [238, 351] width 19 height 17
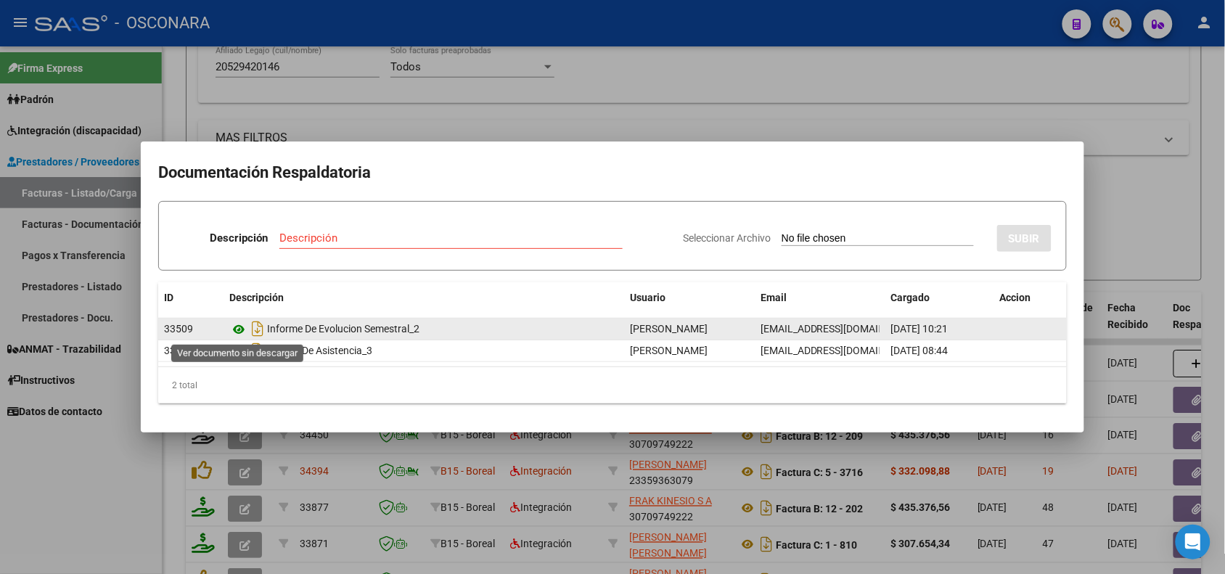
click at [237, 332] on icon at bounding box center [238, 329] width 19 height 17
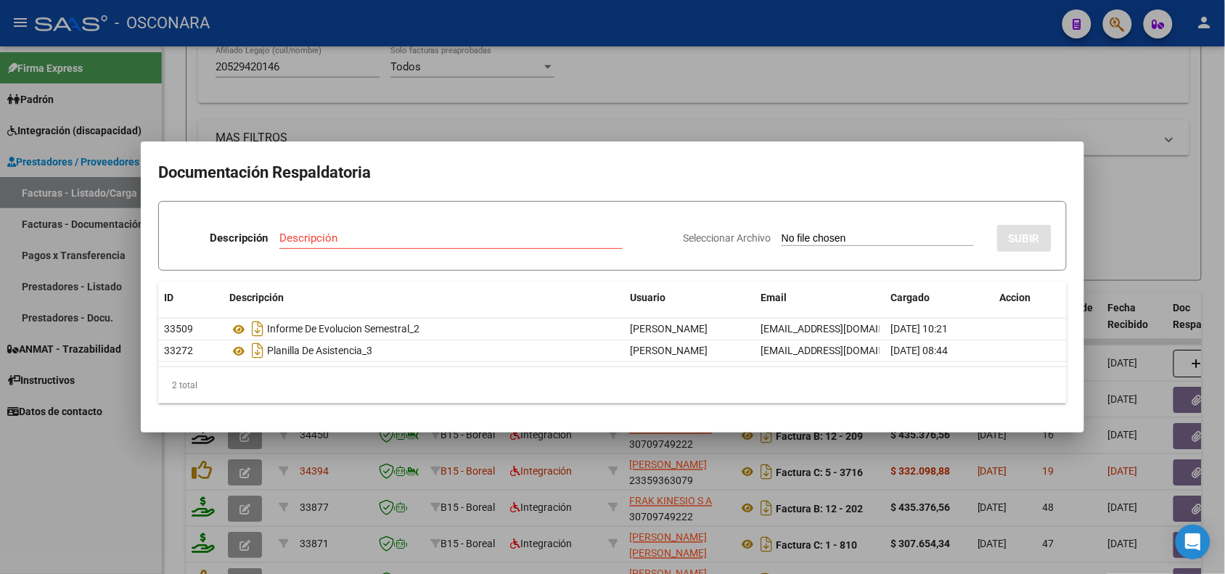
click at [349, 451] on div at bounding box center [612, 287] width 1225 height 574
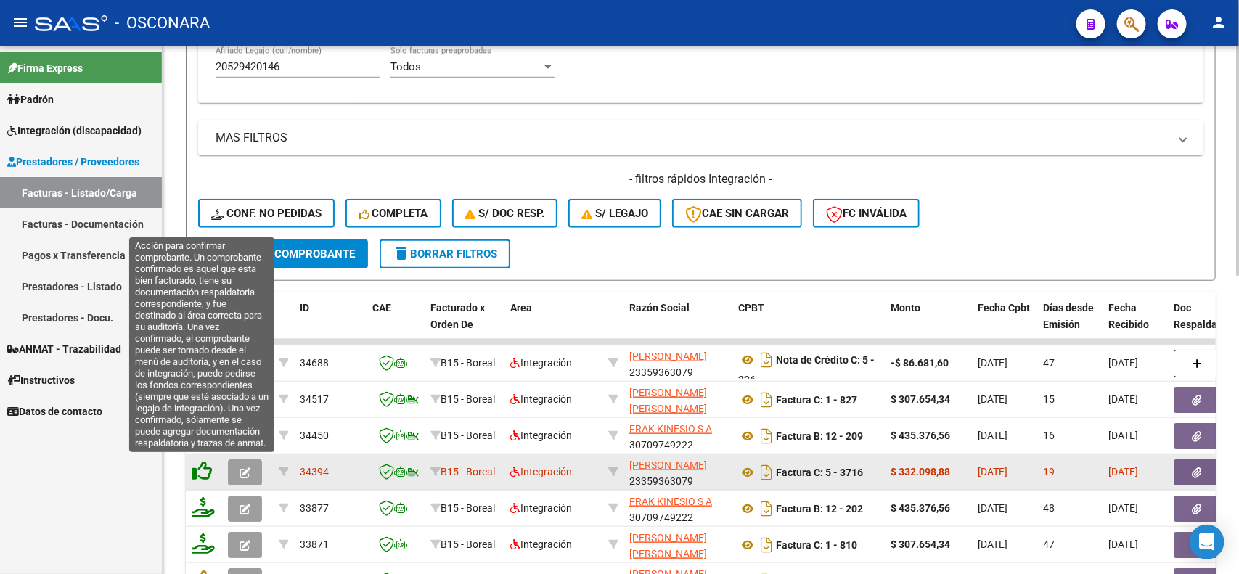
click at [204, 465] on icon at bounding box center [202, 471] width 20 height 20
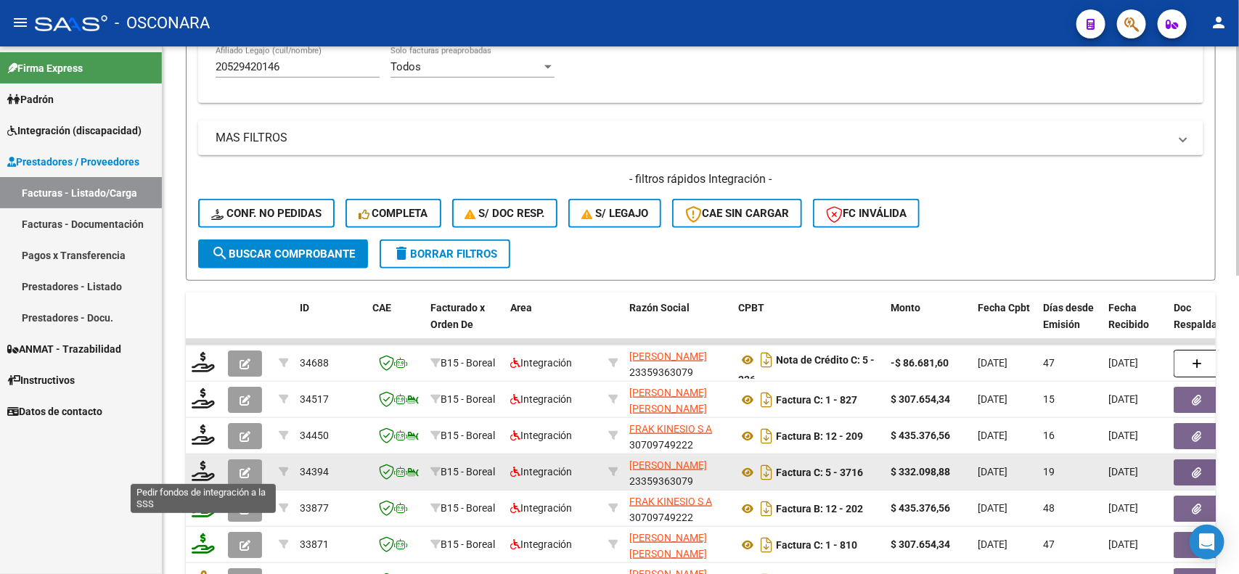
click at [204, 465] on icon at bounding box center [203, 471] width 23 height 20
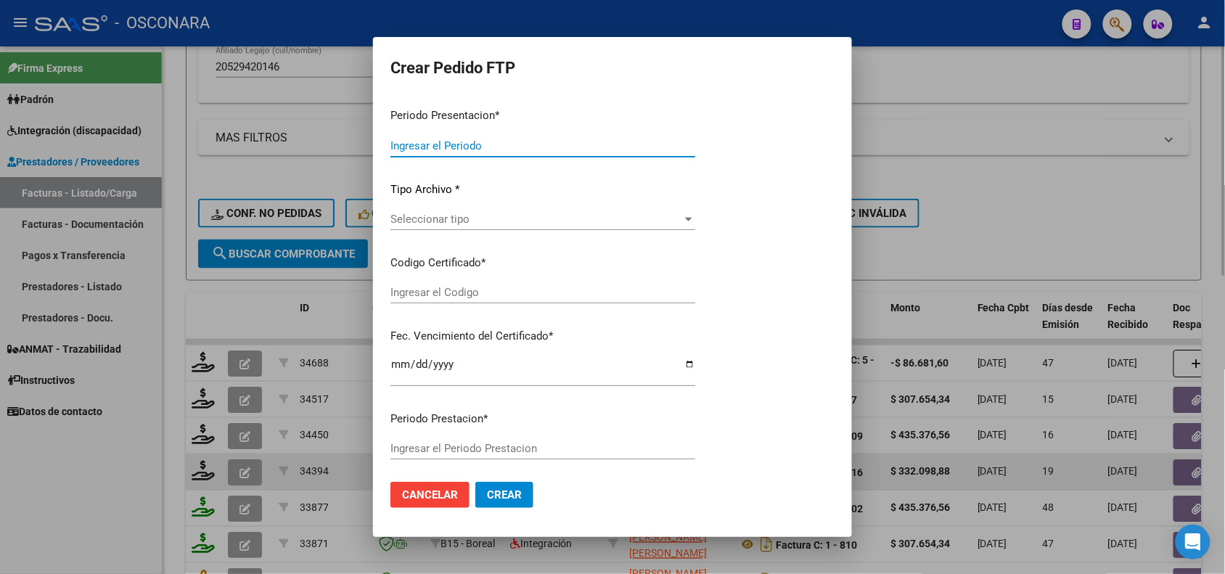
type input "202507"
type input "$ 332.098,88"
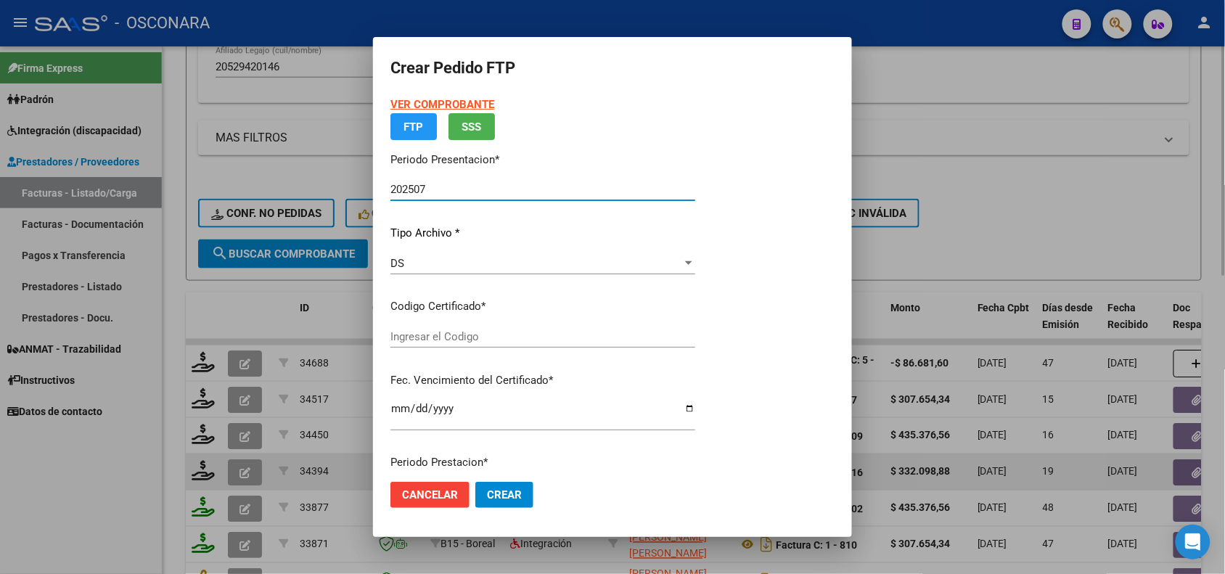
type input "ARG02000529420142021090220260902MZA232"
type input "[DATE]"
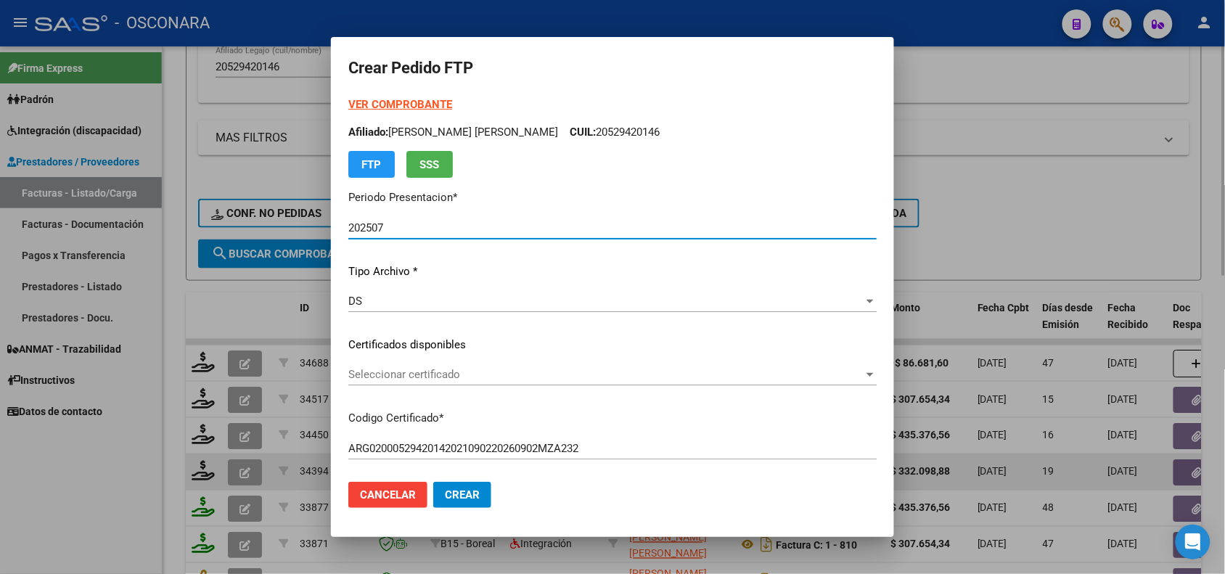
click at [502, 379] on span "Seleccionar certificado" at bounding box center [605, 374] width 515 height 13
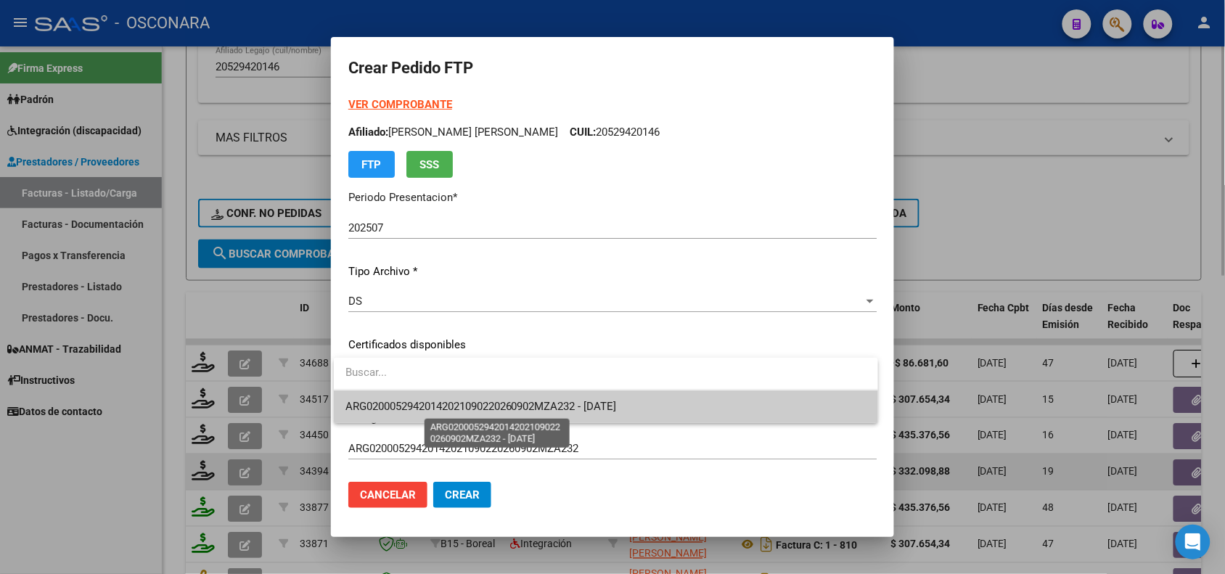
click at [498, 411] on span "ARG02000529420142021090220260902MZA232 - [DATE]" at bounding box center [481, 406] width 271 height 13
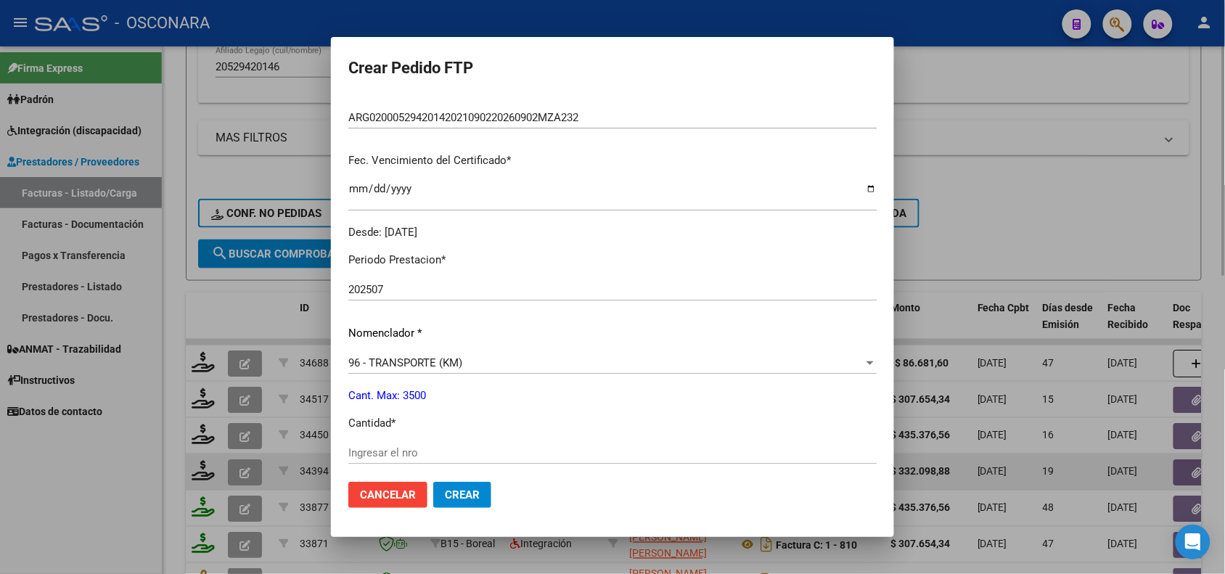
scroll to position [363, 0]
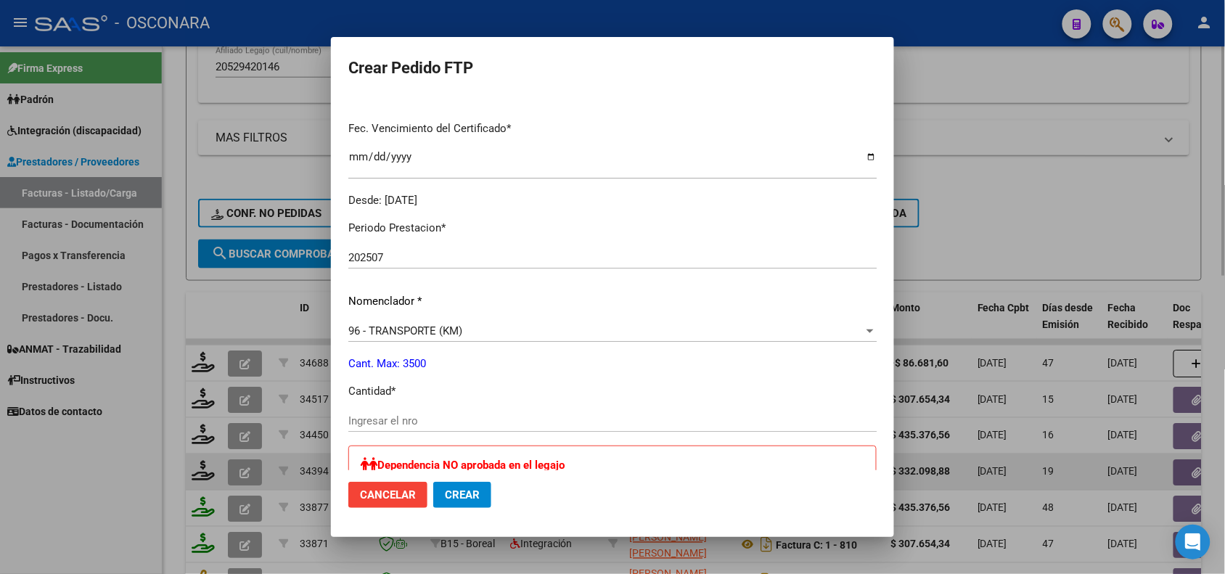
click at [498, 419] on input "Ingresar el nro" at bounding box center [612, 420] width 528 height 13
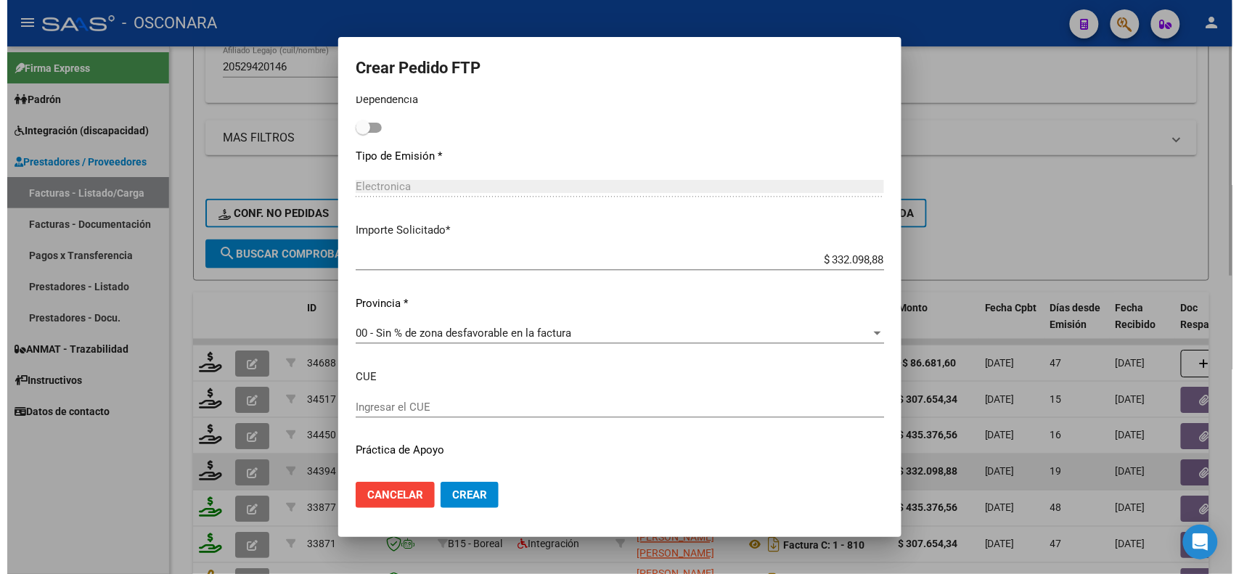
scroll to position [802, 0]
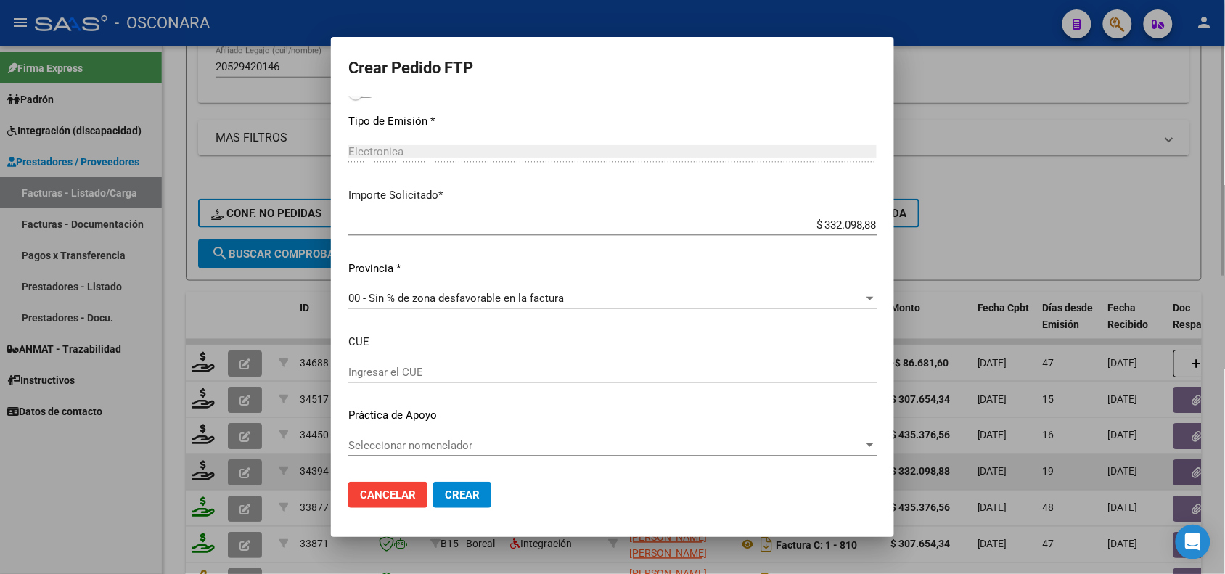
type input "613"
click at [467, 494] on span "Crear" at bounding box center [462, 495] width 35 height 13
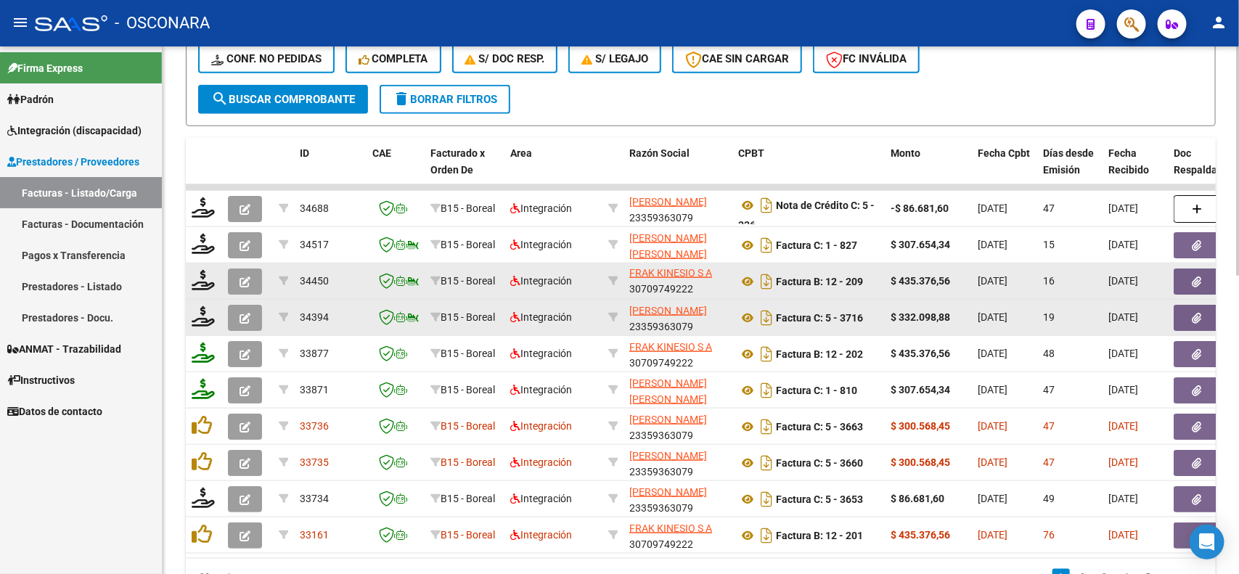
scroll to position [635, 0]
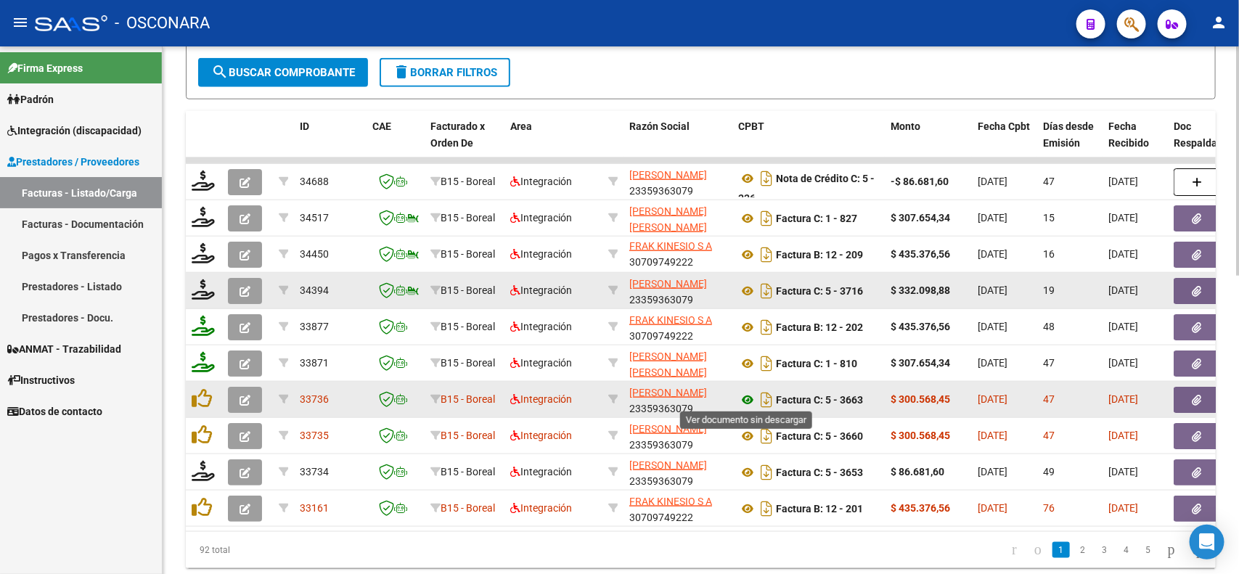
click at [745, 394] on icon at bounding box center [747, 399] width 19 height 17
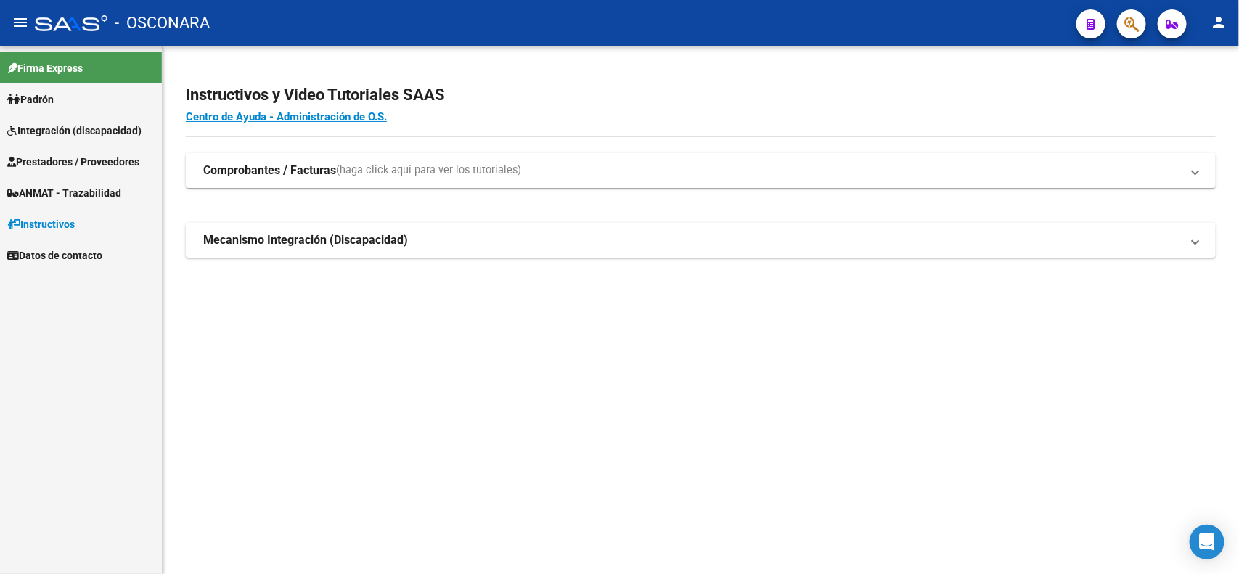
click at [88, 158] on span "Prestadores / Proveedores" at bounding box center [73, 162] width 132 height 16
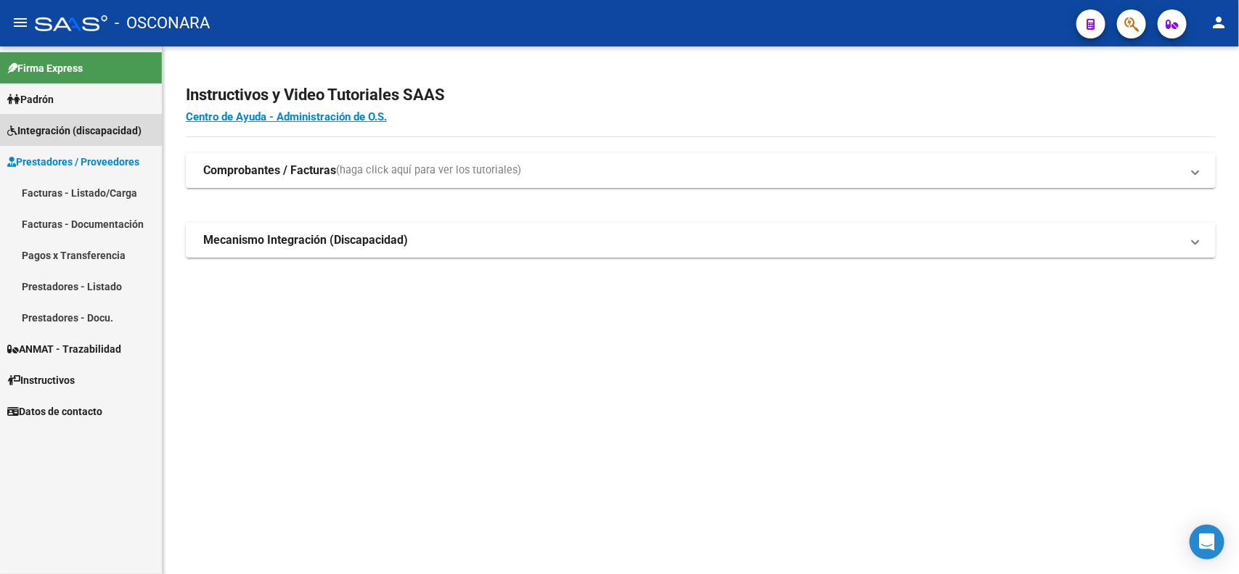
click at [91, 126] on span "Integración (discapacidad)" at bounding box center [74, 131] width 134 height 16
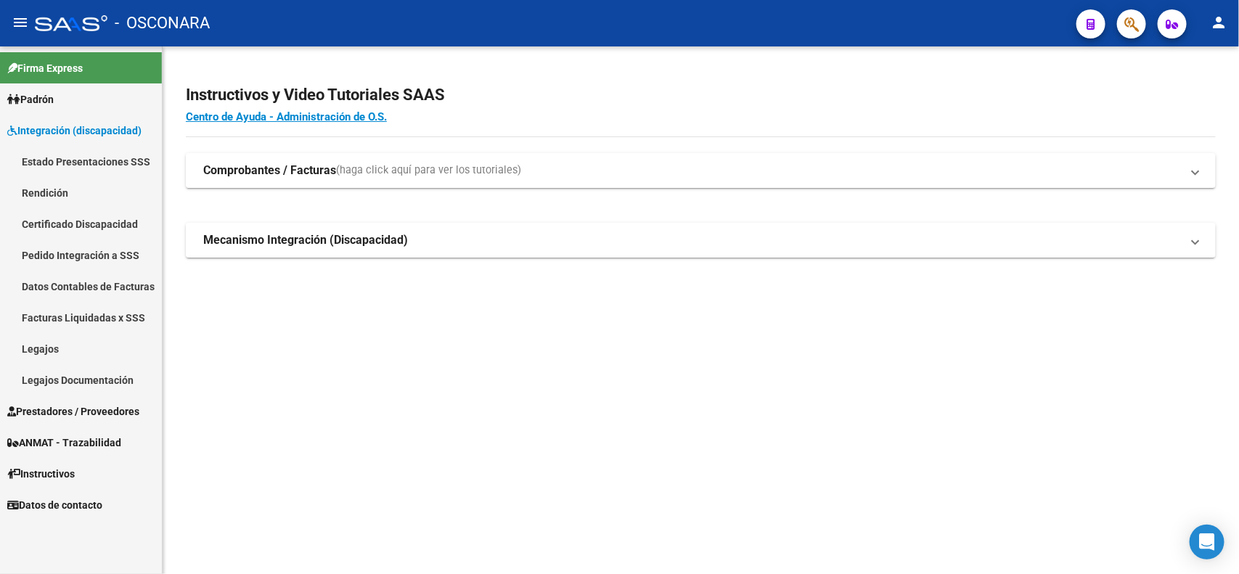
click at [62, 339] on link "Legajos" at bounding box center [81, 348] width 162 height 31
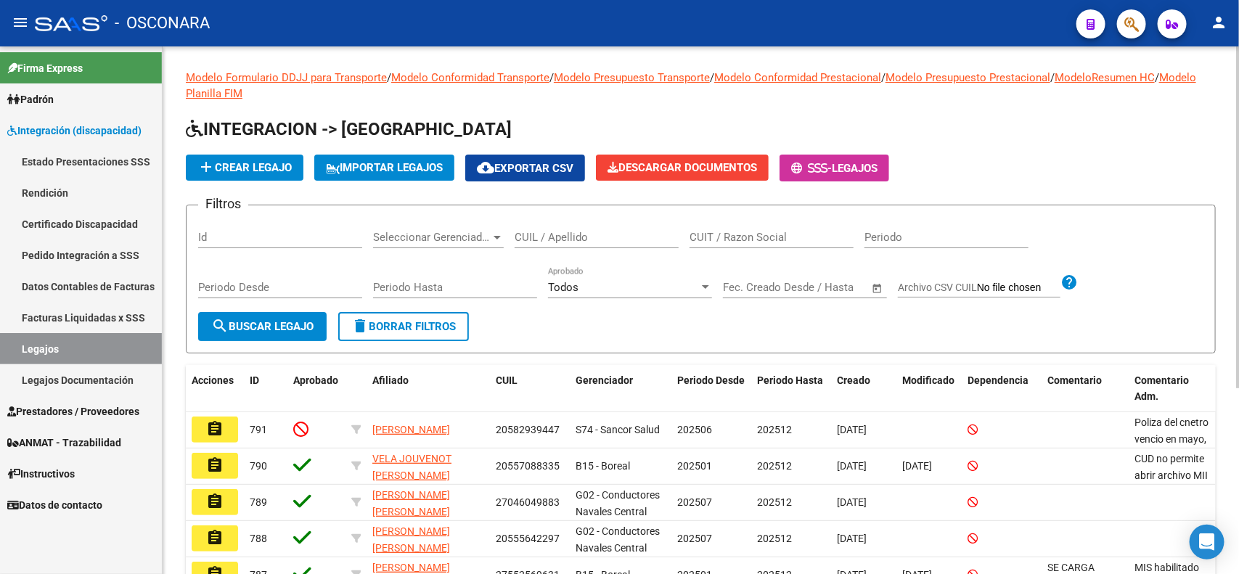
click at [534, 237] on input "CUIL / Apellido" at bounding box center [597, 237] width 164 height 13
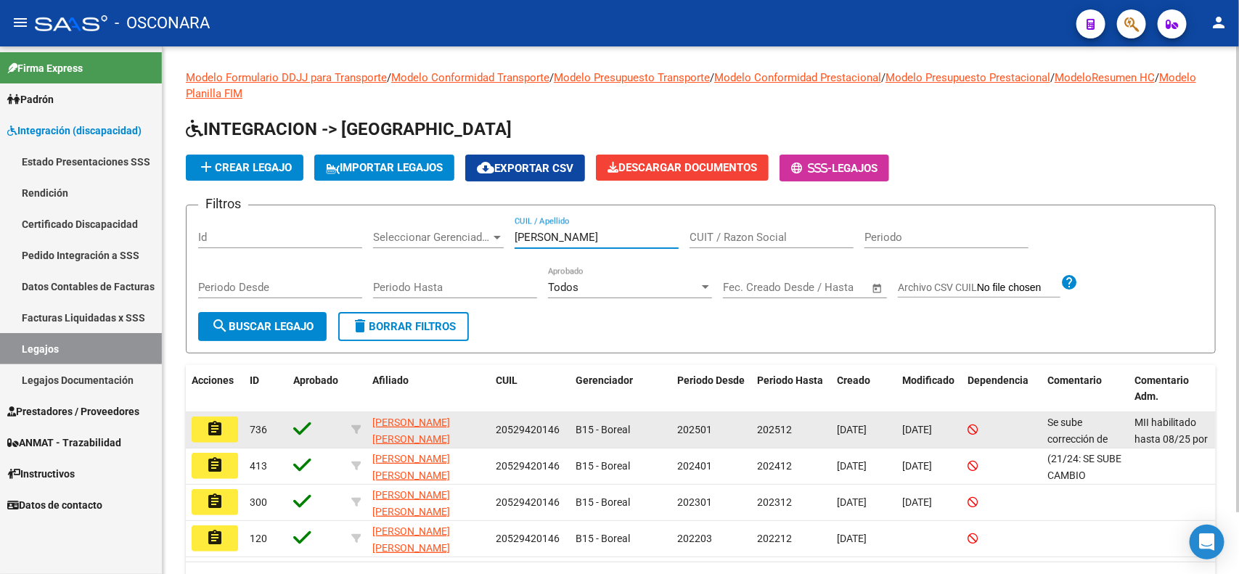
type input "diaz jaime"
click at [218, 422] on mat-icon "assignment" at bounding box center [214, 428] width 17 height 17
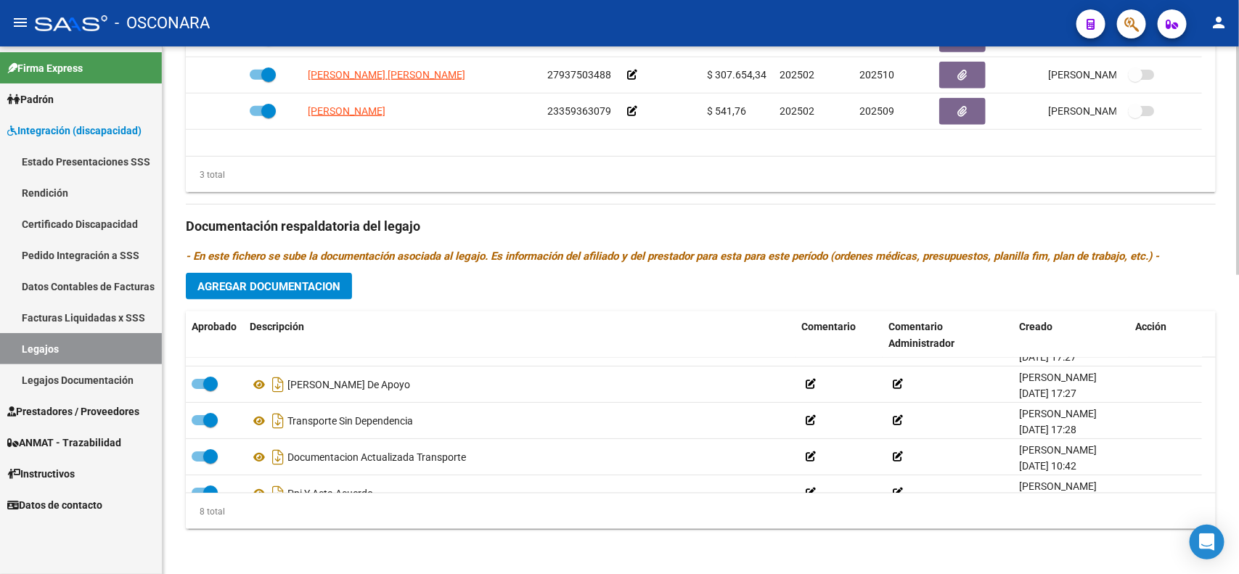
scroll to position [88, 0]
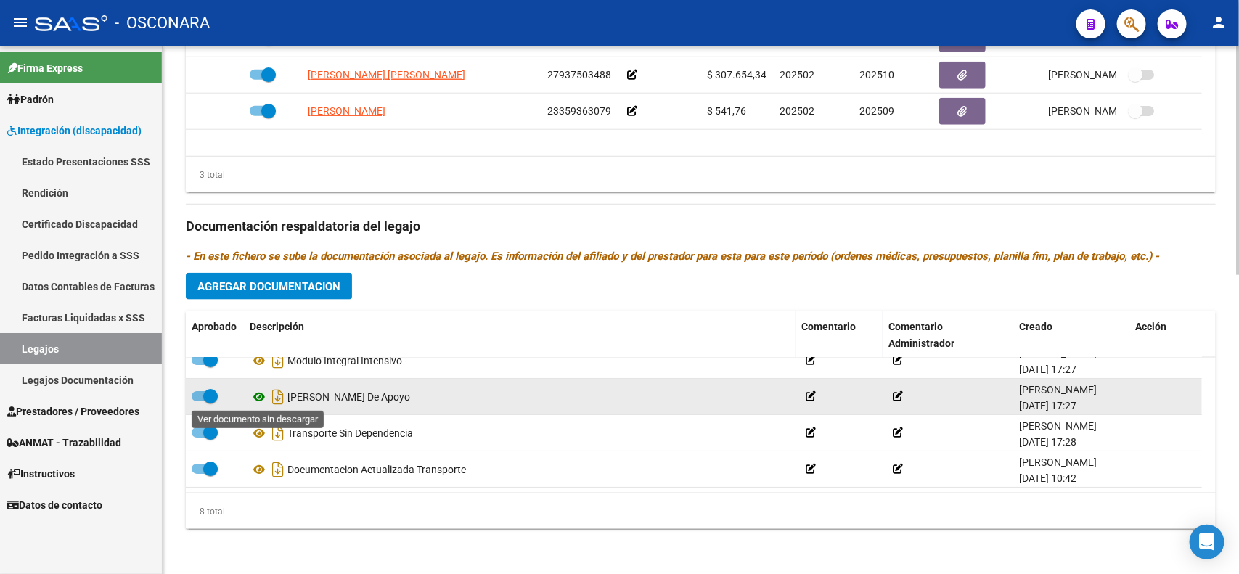
click at [252, 394] on icon at bounding box center [259, 396] width 19 height 17
click at [277, 397] on icon "Descargar documento" at bounding box center [278, 396] width 19 height 23
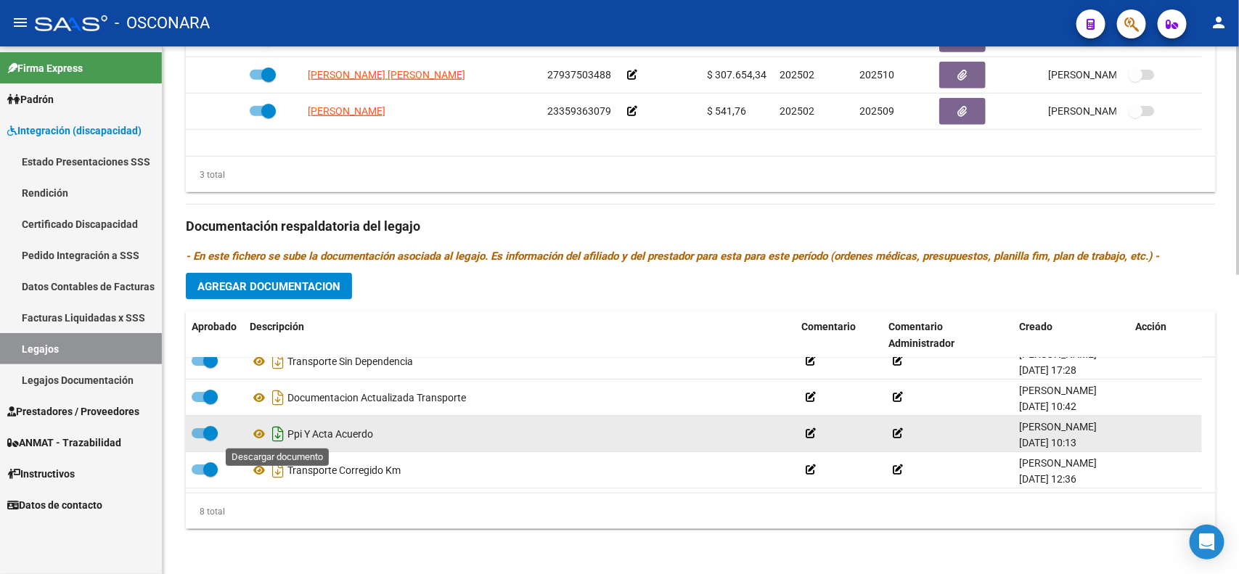
click at [281, 436] on icon "Descargar documento" at bounding box center [278, 433] width 19 height 23
